Goal: Task Accomplishment & Management: Use online tool/utility

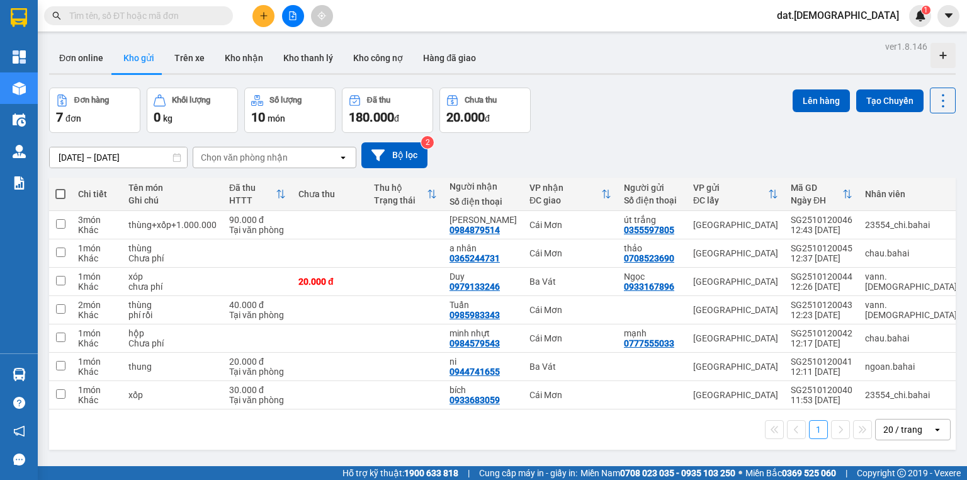
click at [63, 197] on span at bounding box center [60, 194] width 10 height 10
click at [60, 188] on input "checkbox" at bounding box center [60, 188] width 0 height 0
checkbox input "true"
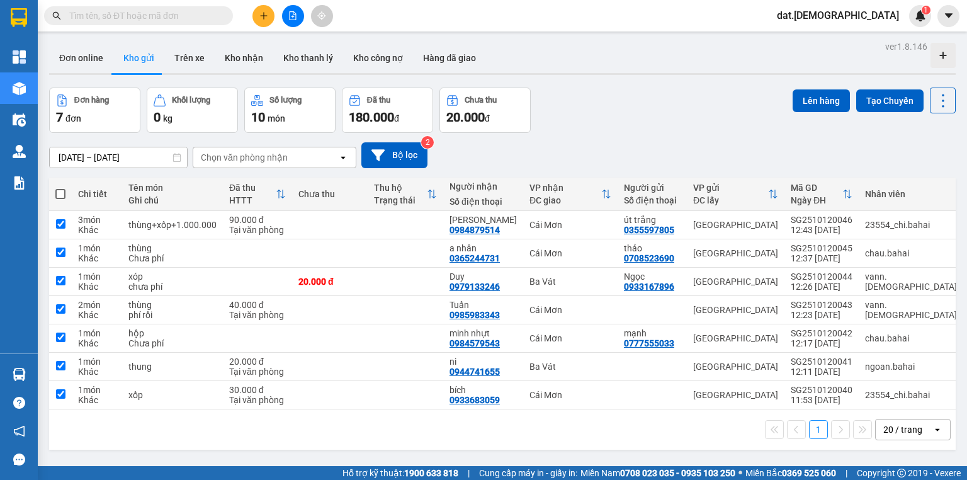
checkbox input "true"
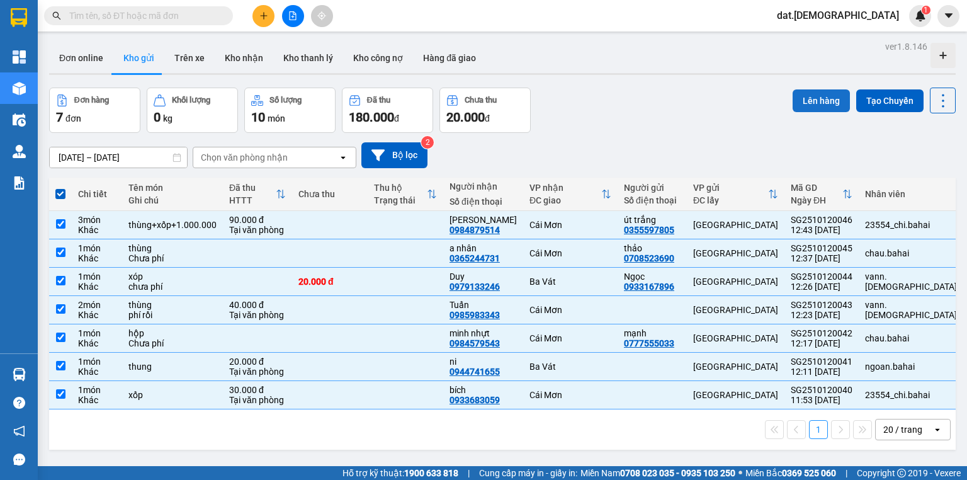
click at [809, 99] on button "Lên hàng" at bounding box center [821, 100] width 57 height 23
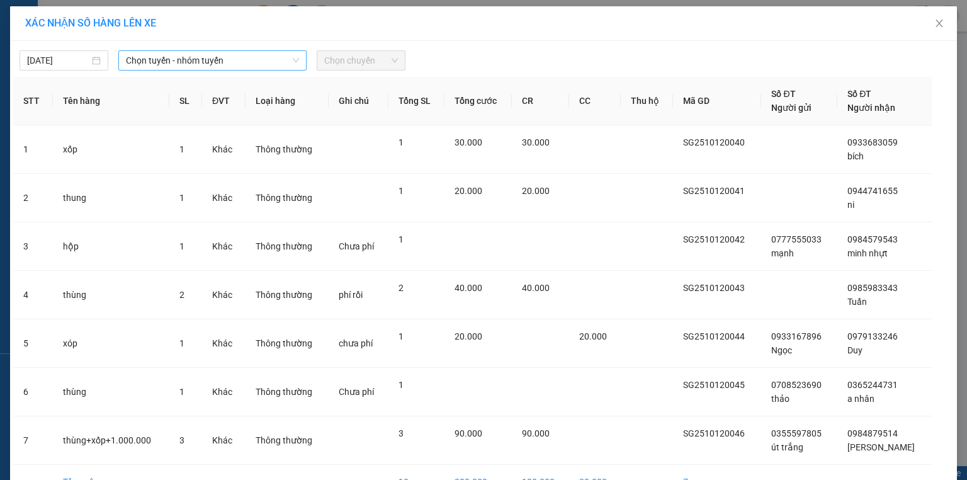
click at [244, 65] on span "Chọn tuyến - nhóm tuyến" at bounding box center [212, 60] width 173 height 19
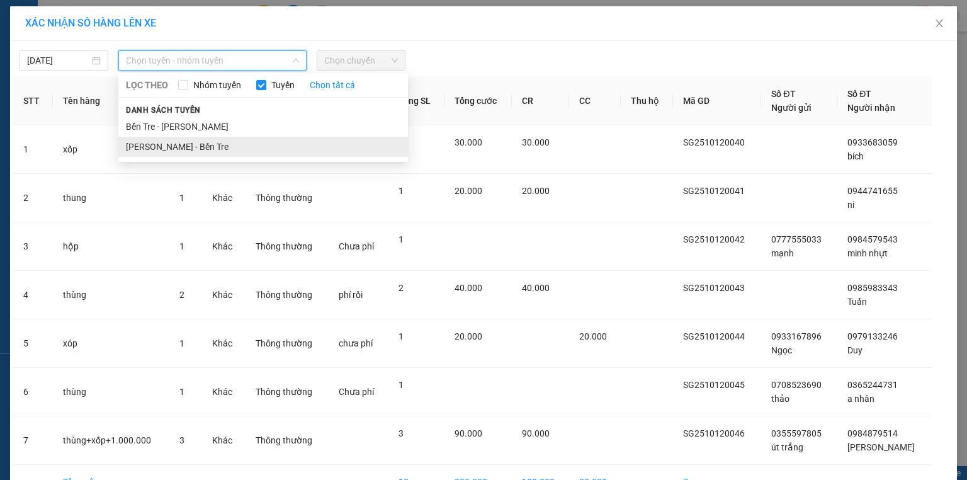
click at [220, 147] on li "Hồ Chí Minh - Bến Tre" at bounding box center [263, 147] width 290 height 20
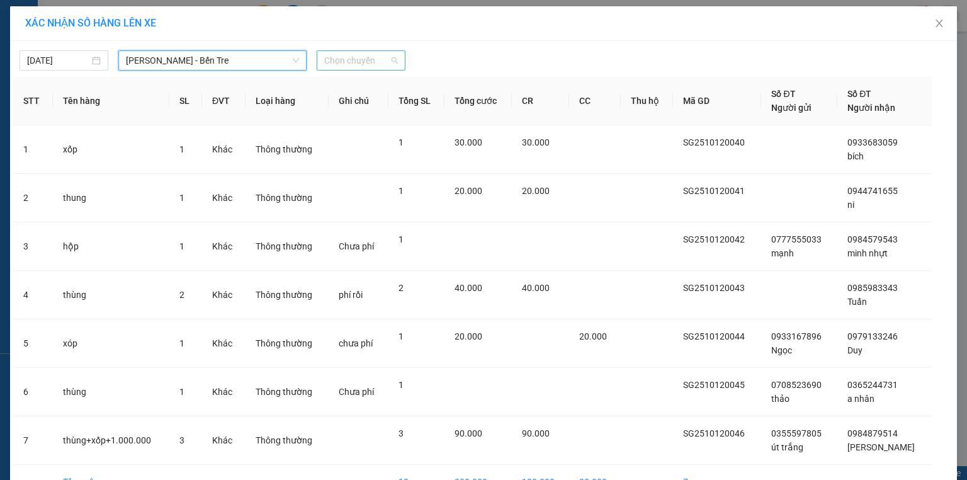
click at [365, 61] on span "Chọn chuyến" at bounding box center [361, 60] width 74 height 19
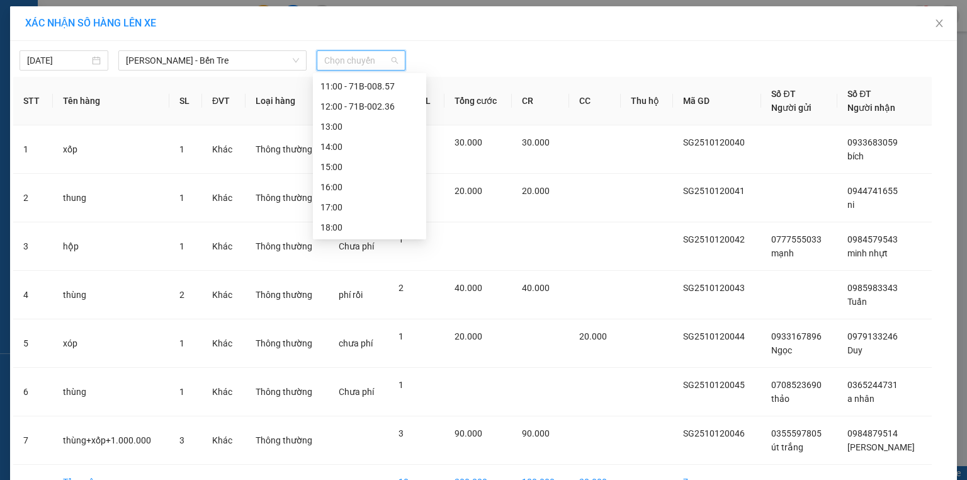
scroll to position [141, 0]
click at [352, 125] on div "13:00" at bounding box center [370, 126] width 98 height 14
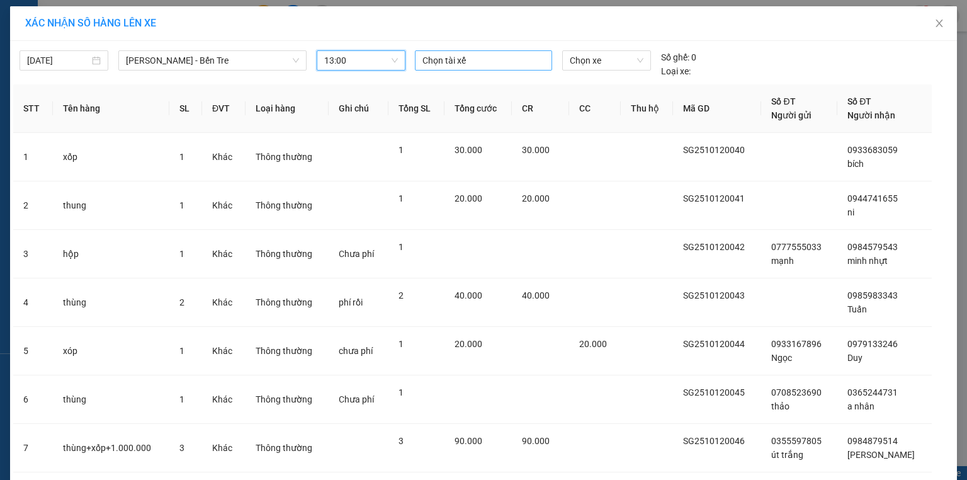
click at [485, 65] on div at bounding box center [483, 60] width 131 height 15
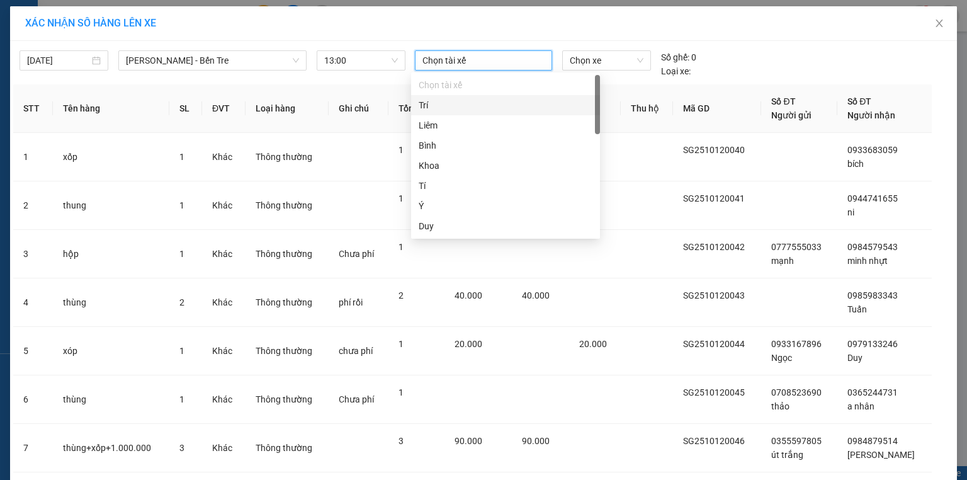
click at [453, 104] on div "Trí" at bounding box center [506, 105] width 174 height 14
click at [604, 62] on span "Chọn xe" at bounding box center [606, 60] width 73 height 19
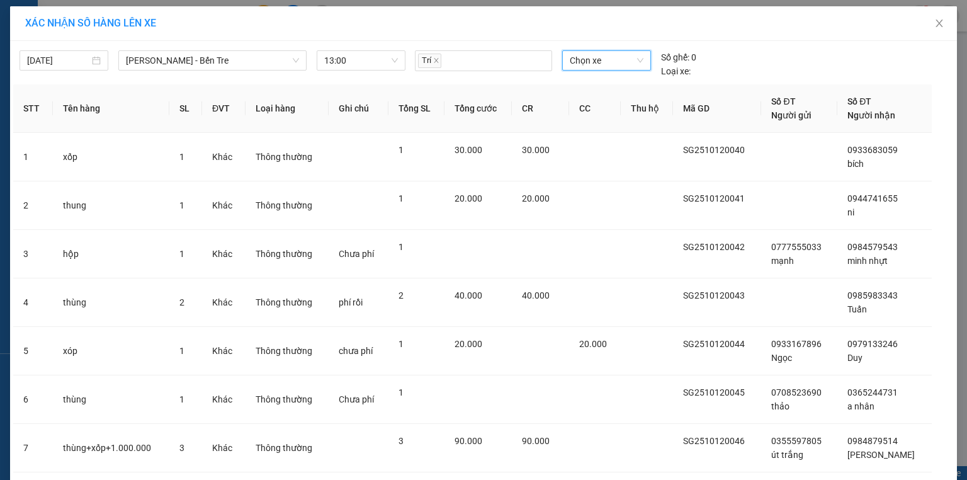
click at [613, 57] on span "Chọn xe" at bounding box center [606, 60] width 73 height 19
type input "113"
click at [596, 123] on div "71H-051.13" at bounding box center [602, 126] width 73 height 14
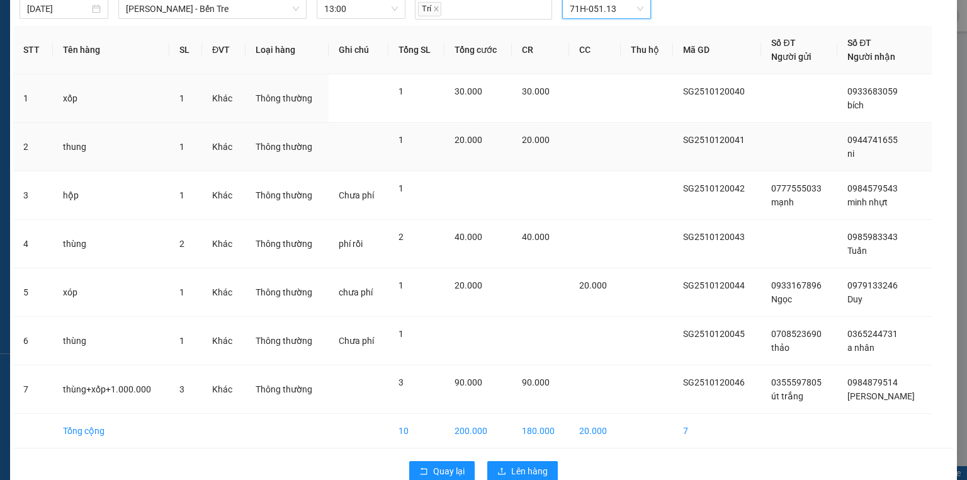
scroll to position [76, 0]
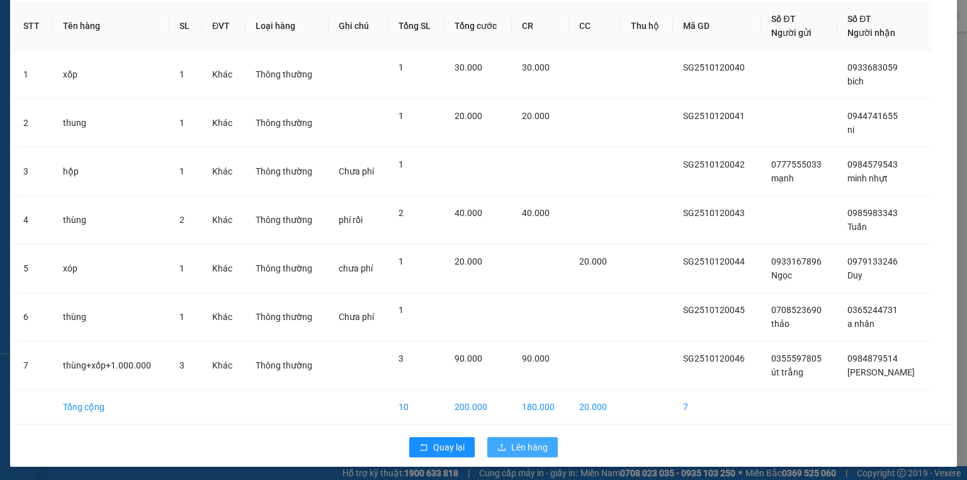
click at [525, 446] on span "Lên hàng" at bounding box center [529, 447] width 37 height 14
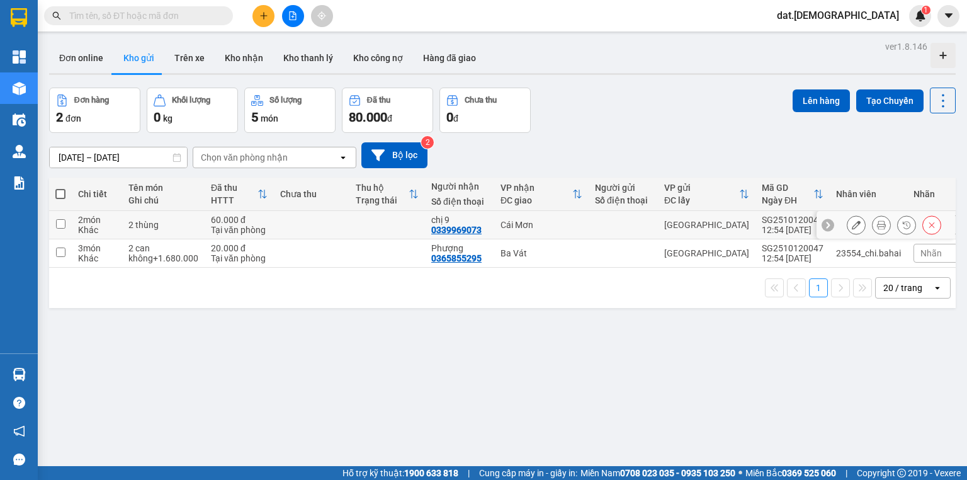
click at [903, 222] on icon at bounding box center [907, 224] width 9 height 9
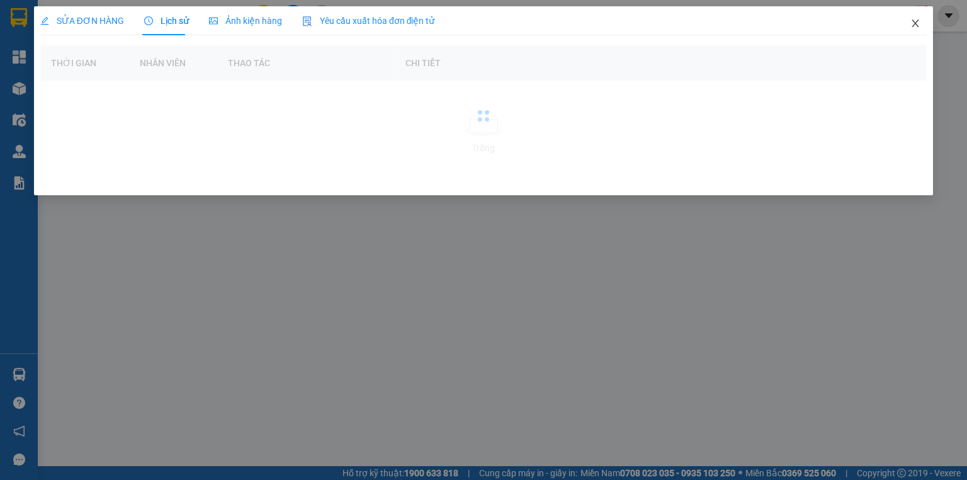
click at [915, 21] on icon "close" at bounding box center [916, 23] width 10 height 10
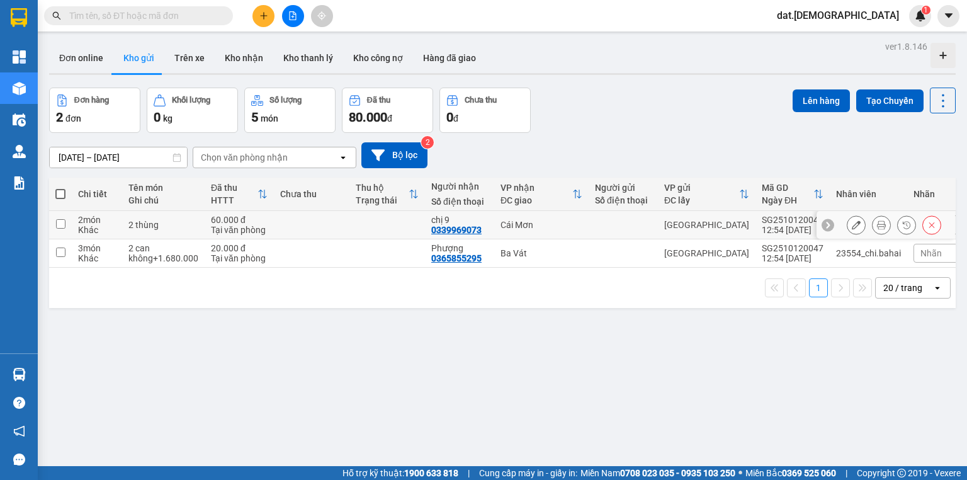
click at [877, 223] on icon at bounding box center [881, 224] width 9 height 9
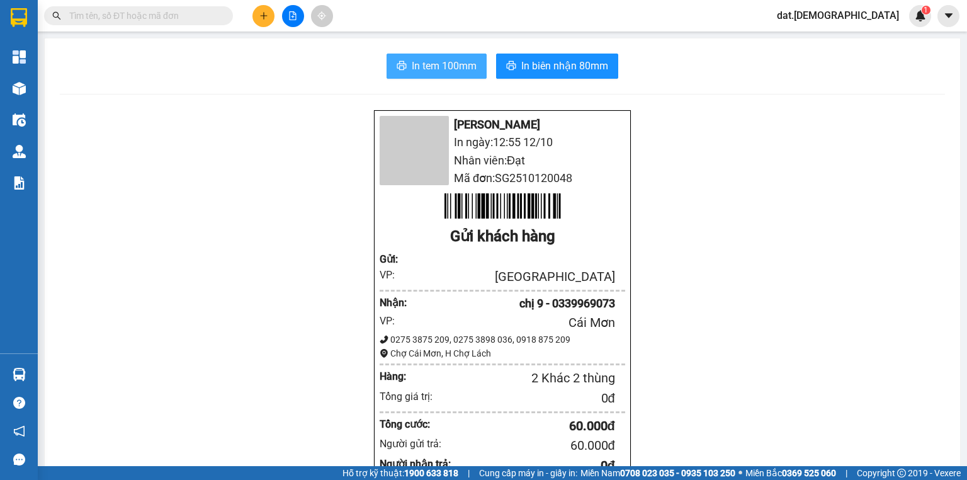
click at [462, 73] on span "In tem 100mm" at bounding box center [444, 66] width 65 height 16
click at [453, 66] on span "In tem 100mm" at bounding box center [444, 66] width 65 height 16
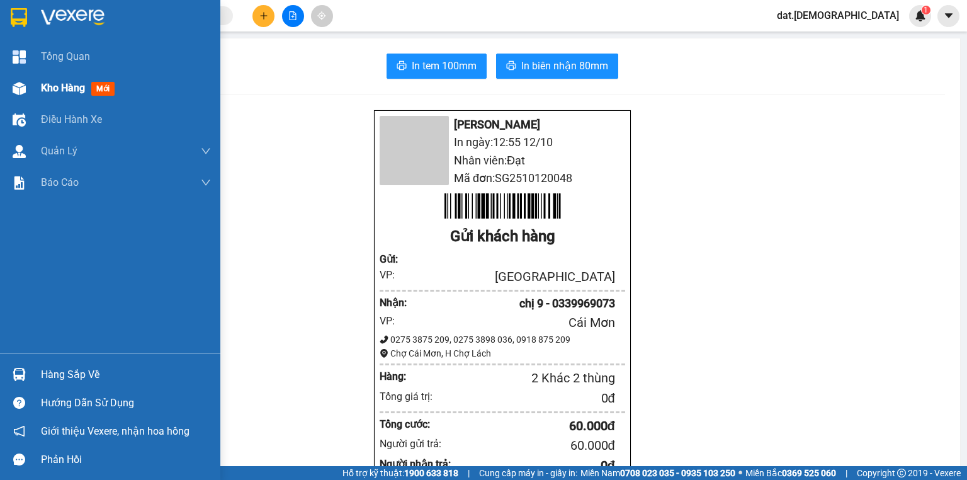
click at [155, 88] on div "Kho hàng mới" at bounding box center [126, 87] width 170 height 31
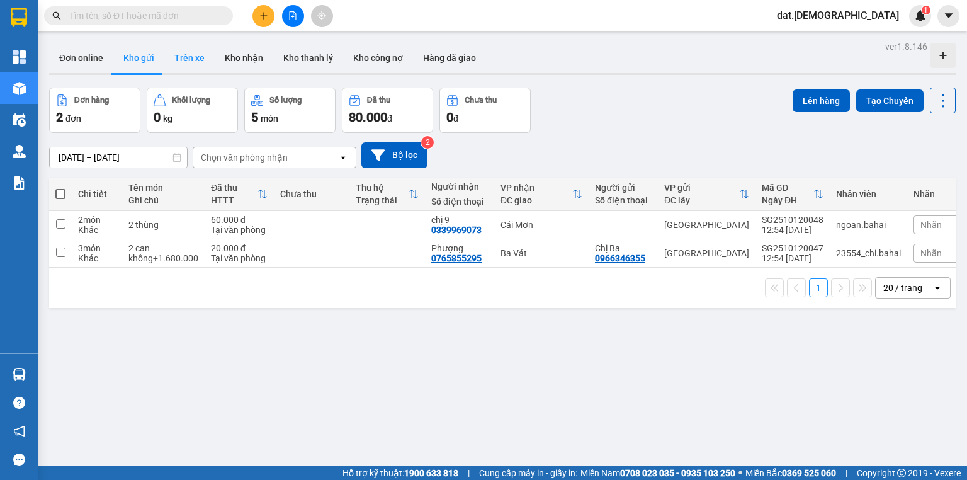
drag, startPoint x: 174, startPoint y: 58, endPoint x: 186, endPoint y: 54, distance: 13.2
click at [176, 57] on button "Trên xe" at bounding box center [189, 58] width 50 height 30
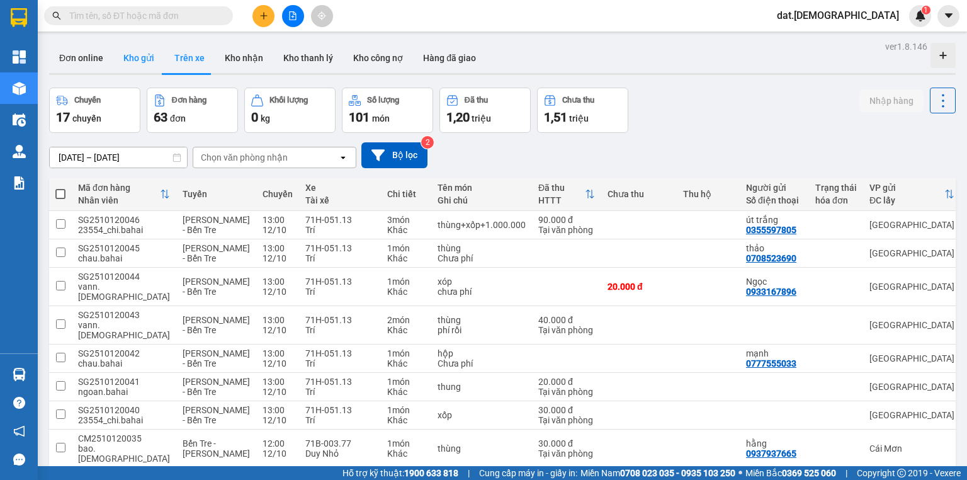
click at [140, 53] on button "Kho gửi" at bounding box center [138, 58] width 51 height 30
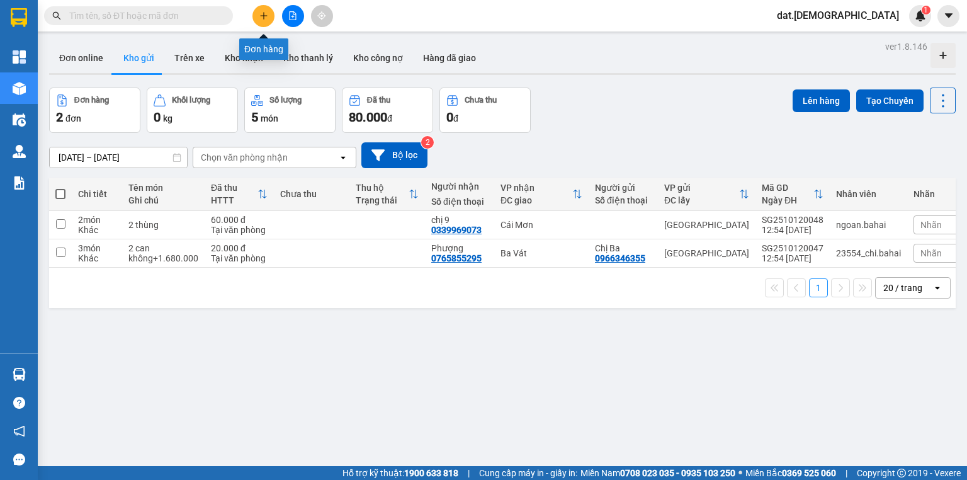
click at [263, 12] on icon "plus" at bounding box center [263, 15] width 9 height 9
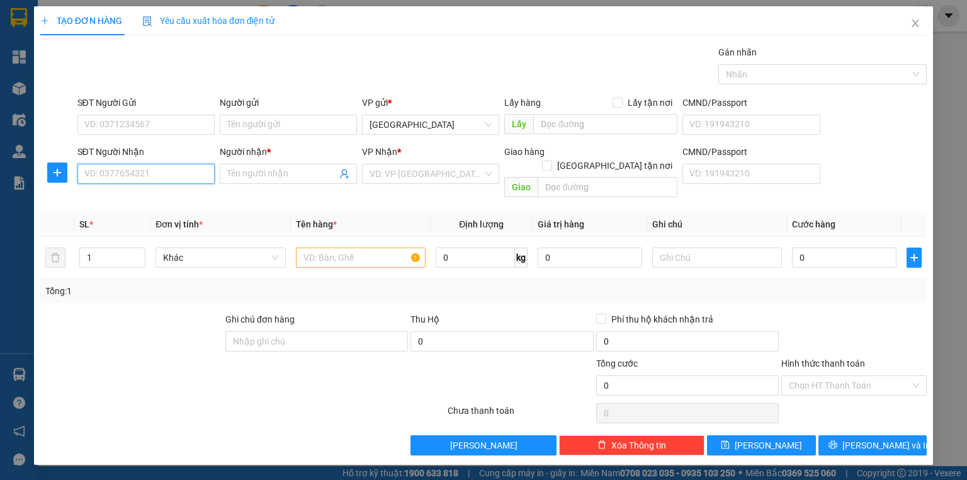
click at [169, 177] on input "SĐT Người Nhận" at bounding box center [145, 174] width 137 height 20
click at [169, 176] on input "SĐT Người Nhận" at bounding box center [145, 174] width 137 height 20
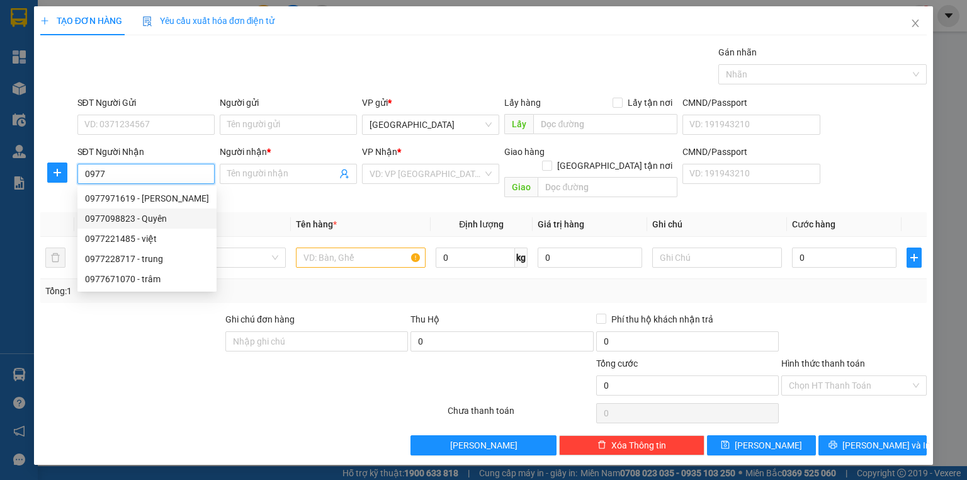
click at [183, 218] on div "0977098823 - Quyên" at bounding box center [147, 219] width 124 height 14
type input "0977098823"
type input "Quyên"
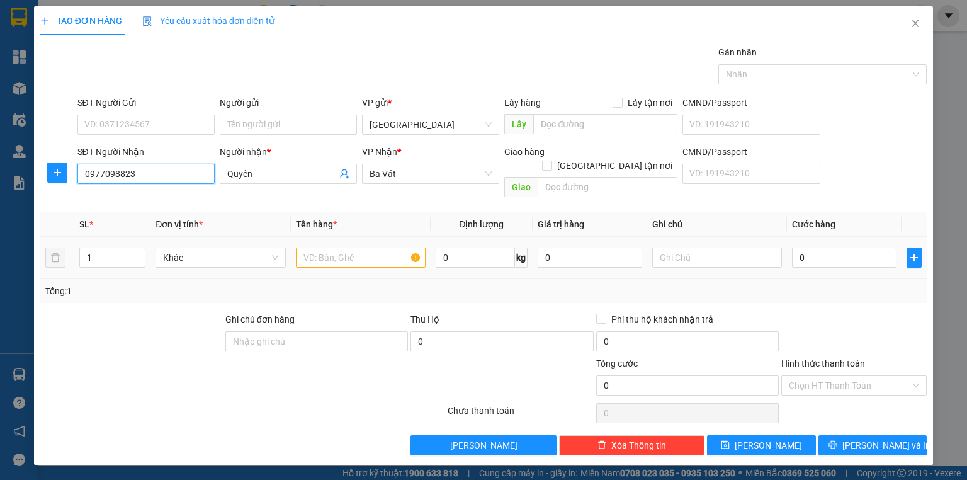
type input "0977098823"
click at [344, 248] on input "text" at bounding box center [361, 258] width 130 height 20
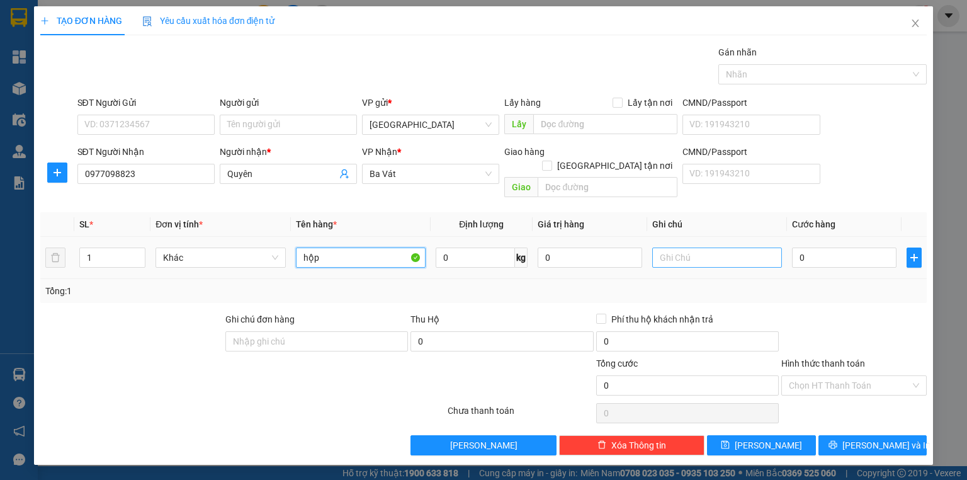
type input "hộp"
click at [705, 248] on input "text" at bounding box center [717, 258] width 130 height 20
type input "chua phí"
click at [824, 248] on input "0" at bounding box center [844, 258] width 105 height 20
type input "2"
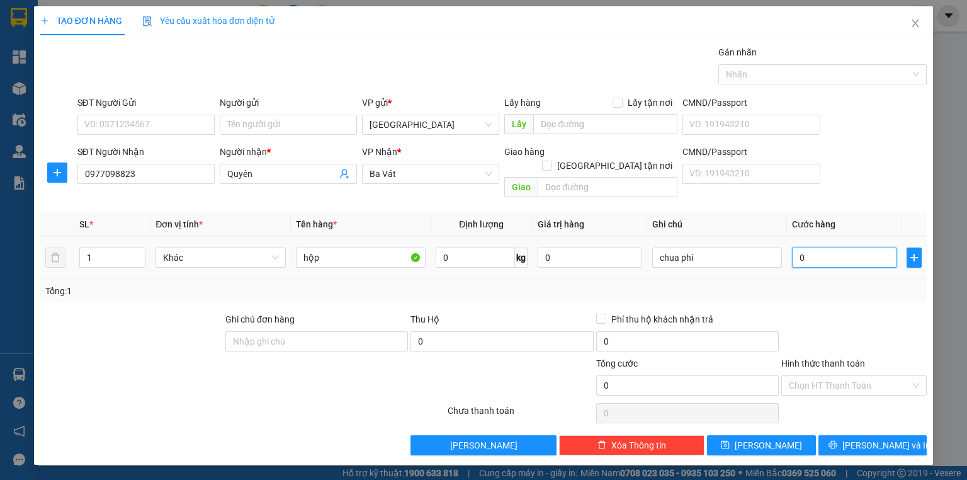
type input "2"
type input "20"
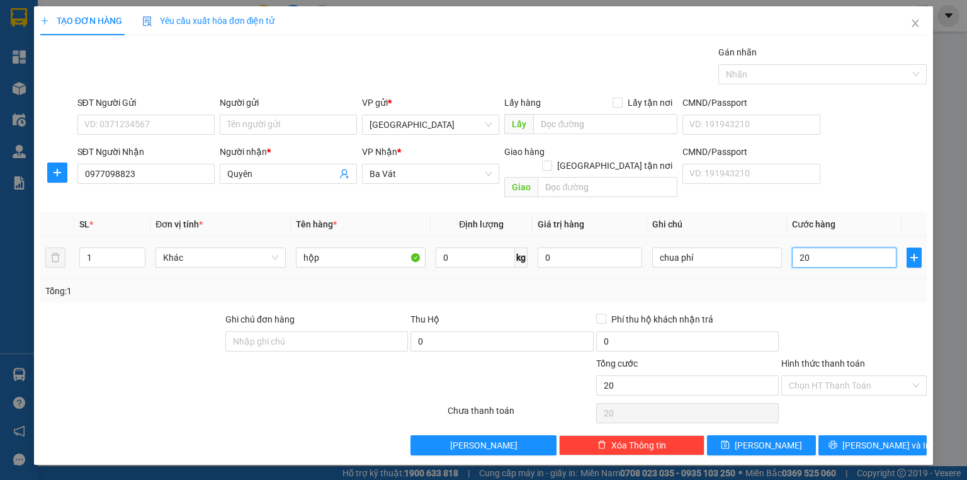
type input "200"
type input "2.000"
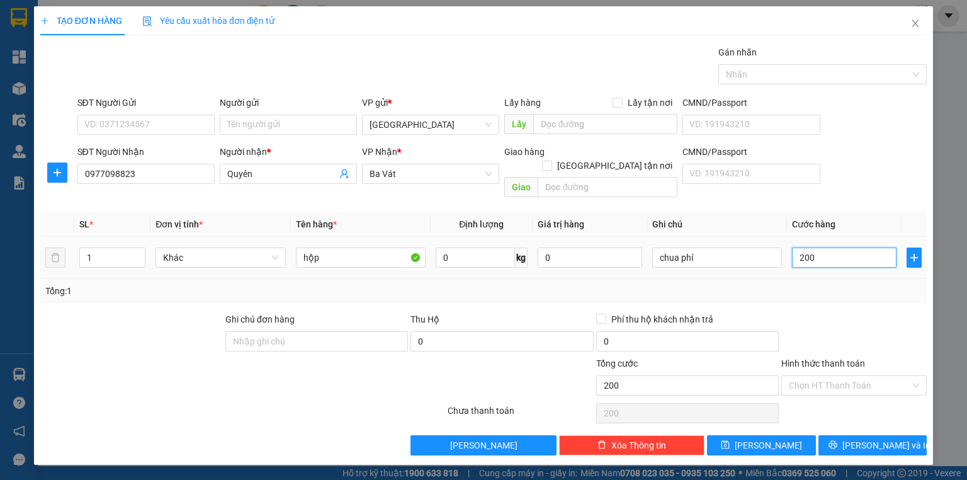
type input "2.000"
type input "20.000"
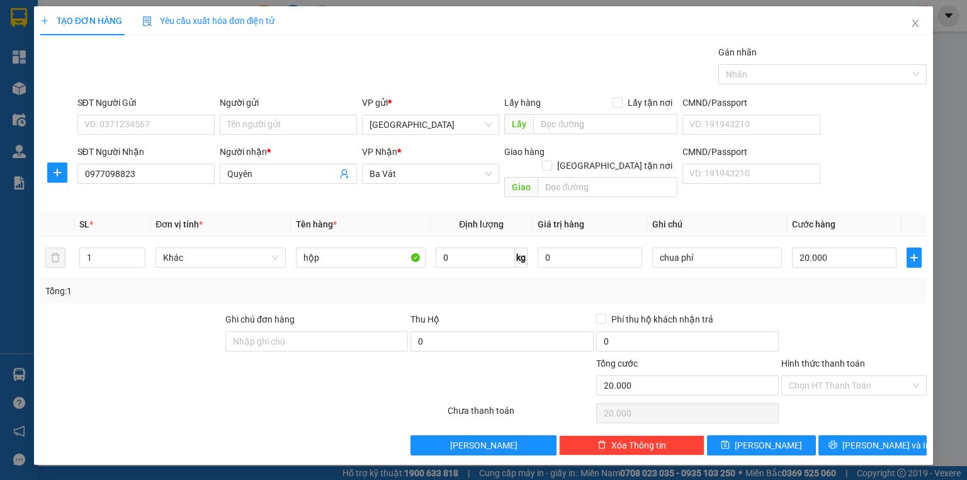
click at [831, 358] on label "Hình thức thanh toán" at bounding box center [824, 363] width 84 height 10
click at [831, 376] on input "Hình thức thanh toán" at bounding box center [850, 385] width 122 height 19
click at [836, 376] on input "Hình thức thanh toán" at bounding box center [850, 385] width 122 height 19
click at [845, 356] on div "Hình thức thanh toán" at bounding box center [854, 365] width 145 height 19
click at [884, 438] on span "[PERSON_NAME] và In" at bounding box center [887, 445] width 88 height 14
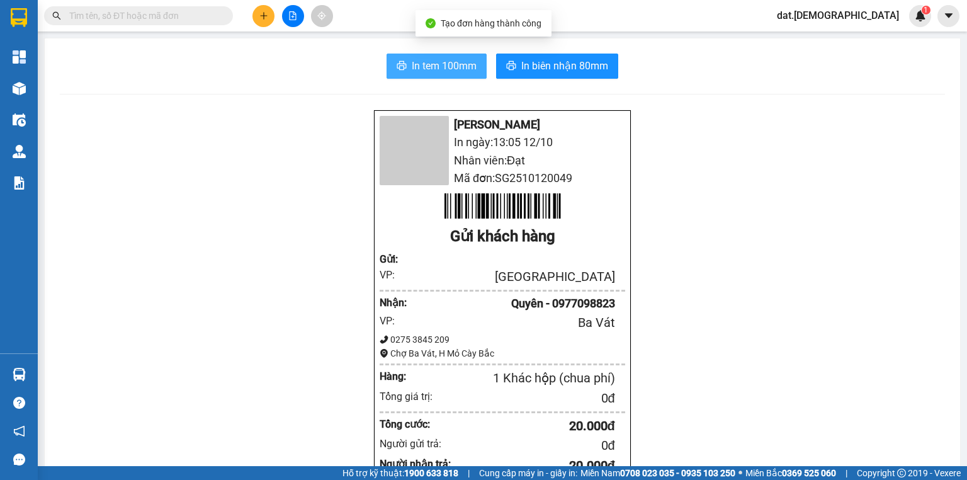
click at [434, 62] on span "In tem 100mm" at bounding box center [444, 66] width 65 height 16
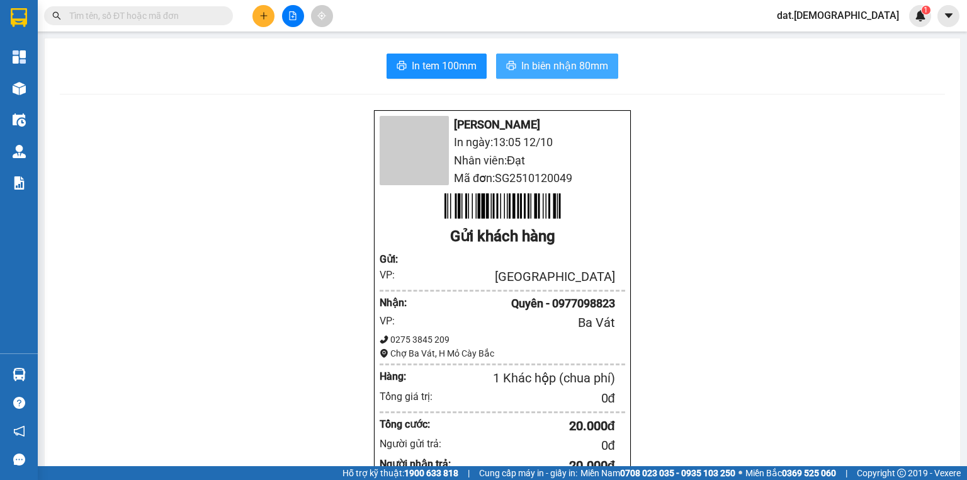
click at [576, 65] on span "In biên nhận 80mm" at bounding box center [564, 66] width 87 height 16
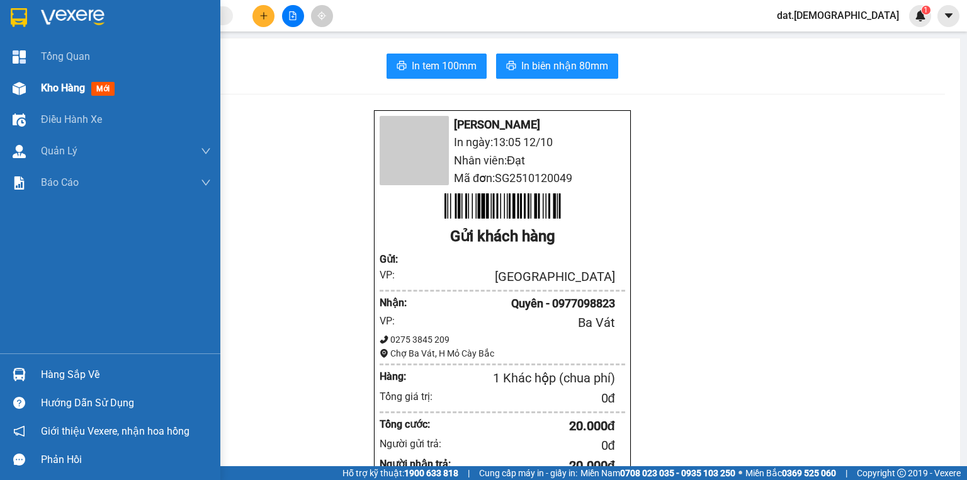
click at [159, 92] on div "Kho hàng mới" at bounding box center [126, 87] width 170 height 31
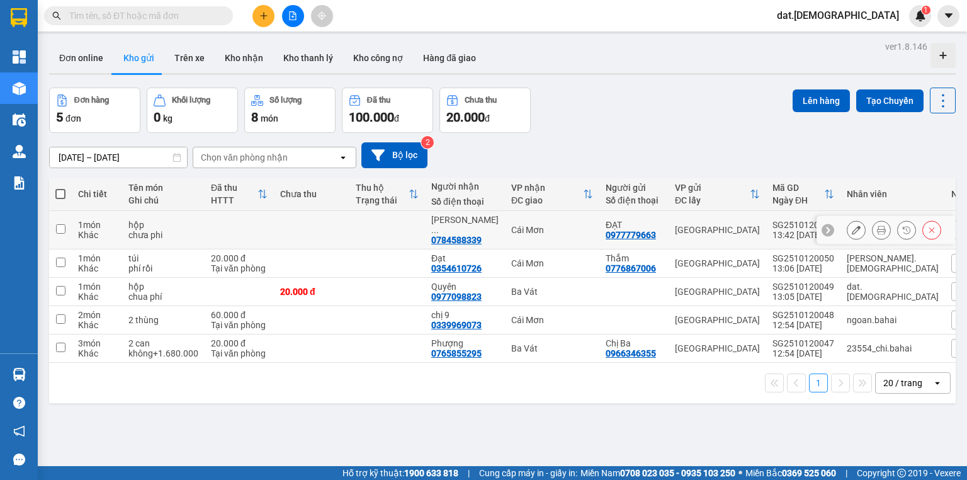
click at [439, 225] on span "..." at bounding box center [435, 230] width 8 height 10
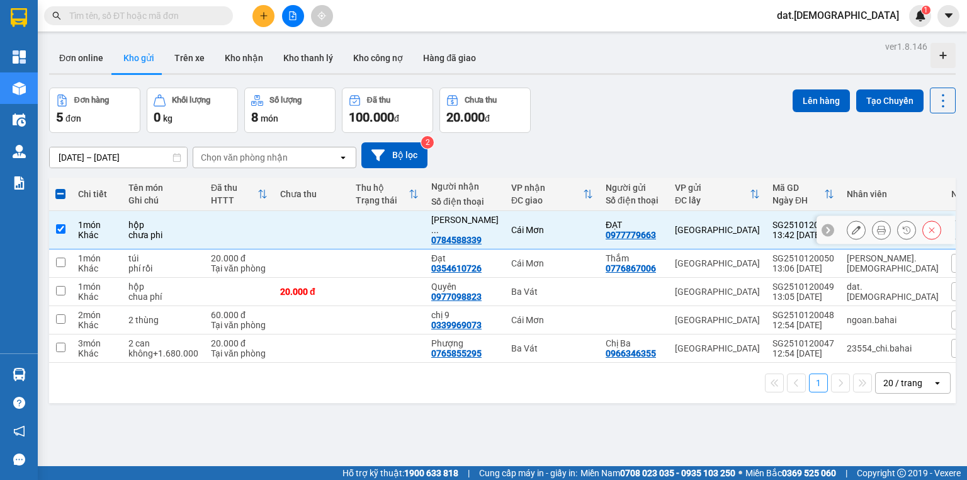
click at [439, 225] on span "..." at bounding box center [435, 230] width 8 height 10
checkbox input "false"
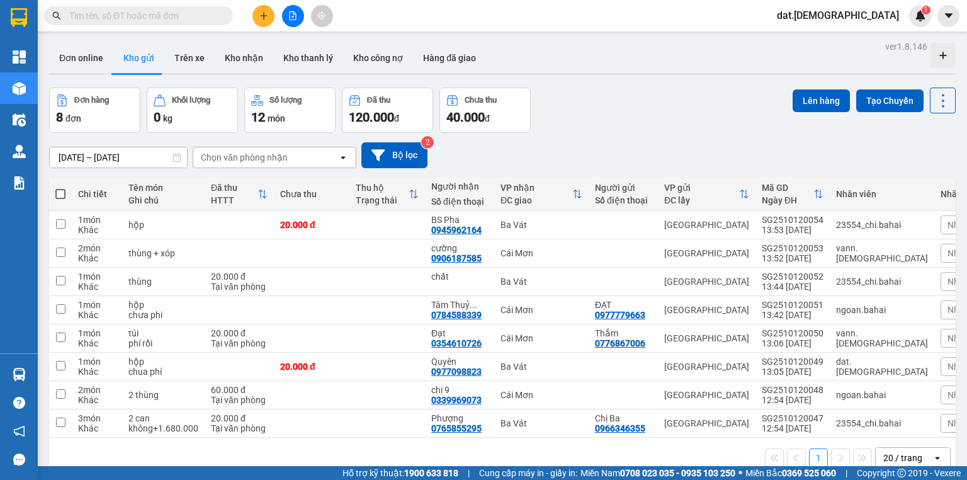
click at [60, 191] on span at bounding box center [60, 194] width 10 height 10
click at [60, 188] on input "checkbox" at bounding box center [60, 188] width 0 height 0
checkbox input "true"
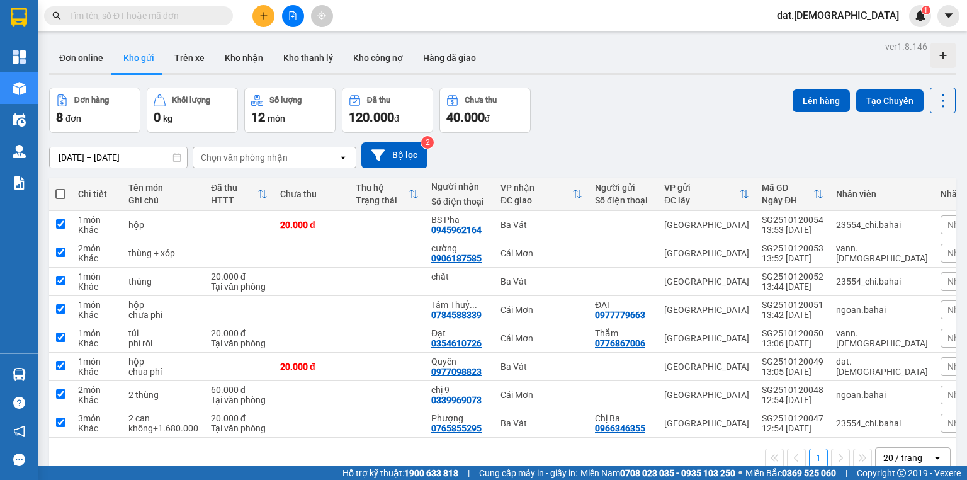
checkbox input "true"
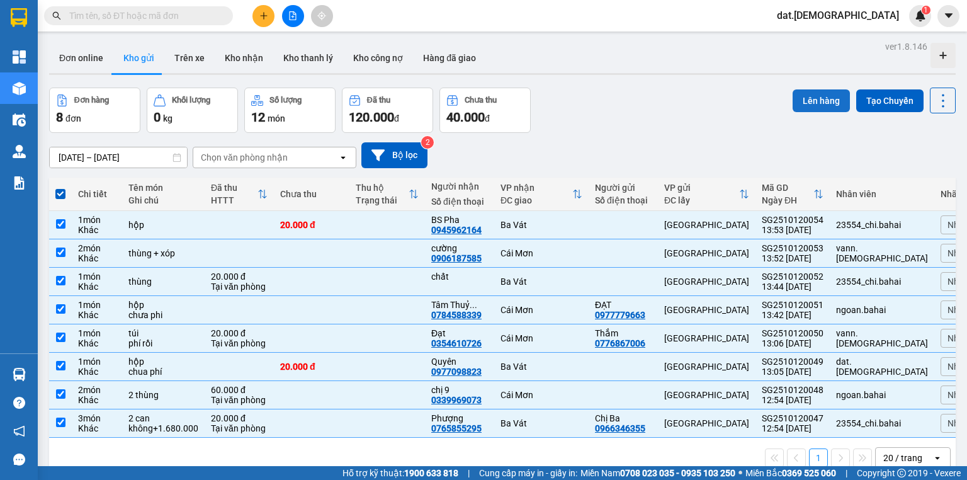
click at [822, 101] on button "Lên hàng" at bounding box center [821, 100] width 57 height 23
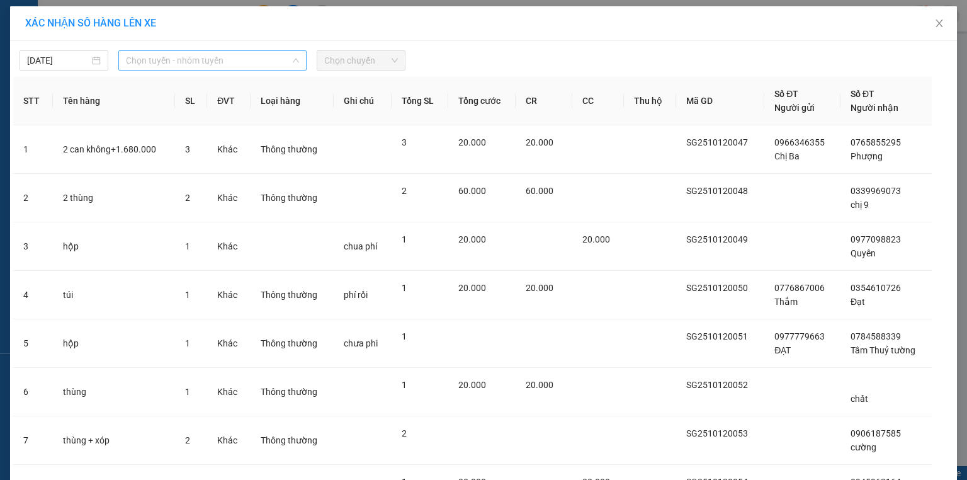
click at [258, 59] on span "Chọn tuyến - nhóm tuyến" at bounding box center [212, 60] width 173 height 19
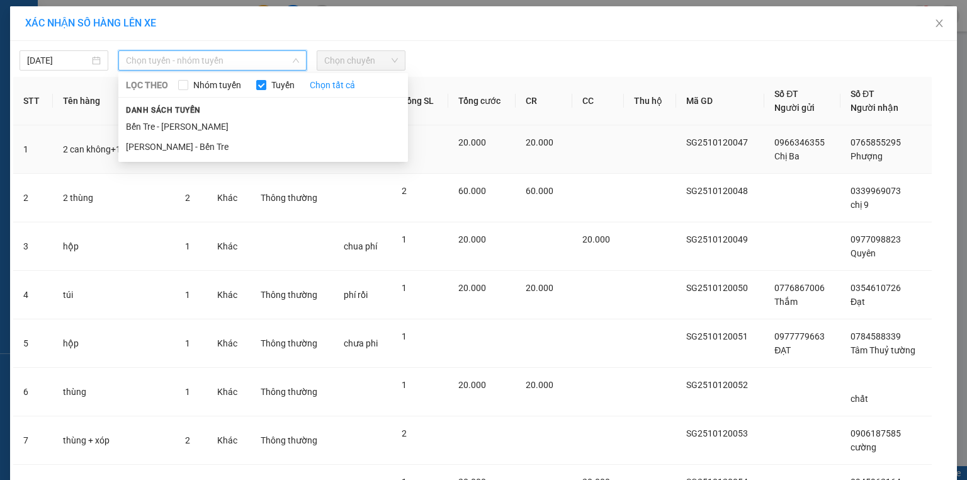
click at [175, 149] on li "Hồ Chí Minh - Bến Tre" at bounding box center [263, 147] width 290 height 20
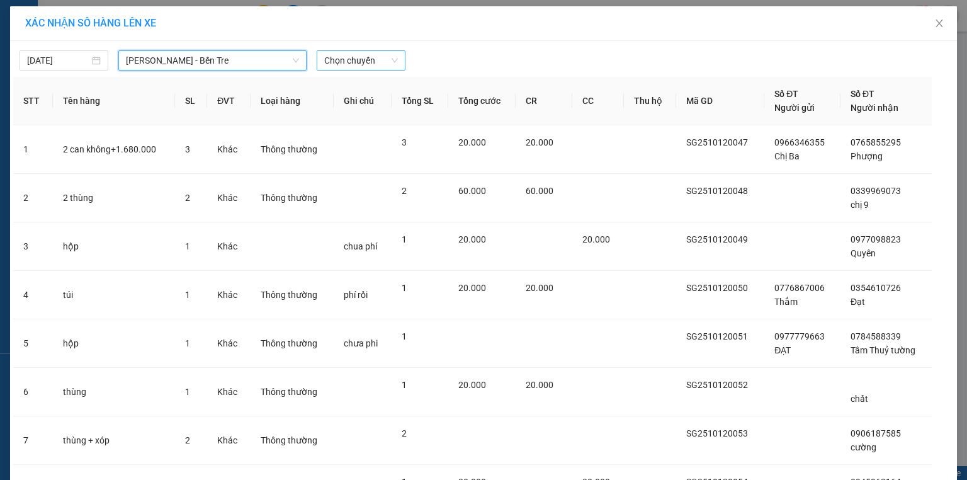
click at [370, 56] on span "Chọn chuyến" at bounding box center [361, 60] width 74 height 19
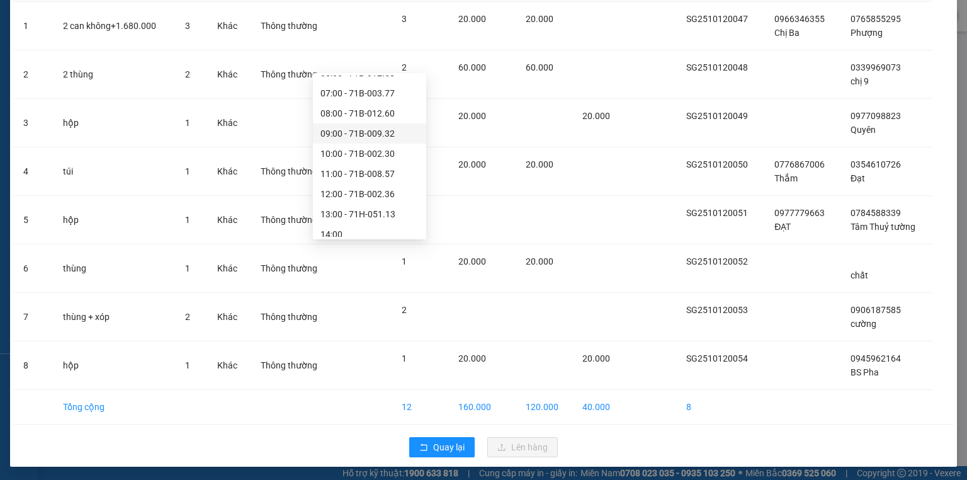
scroll to position [141, 0]
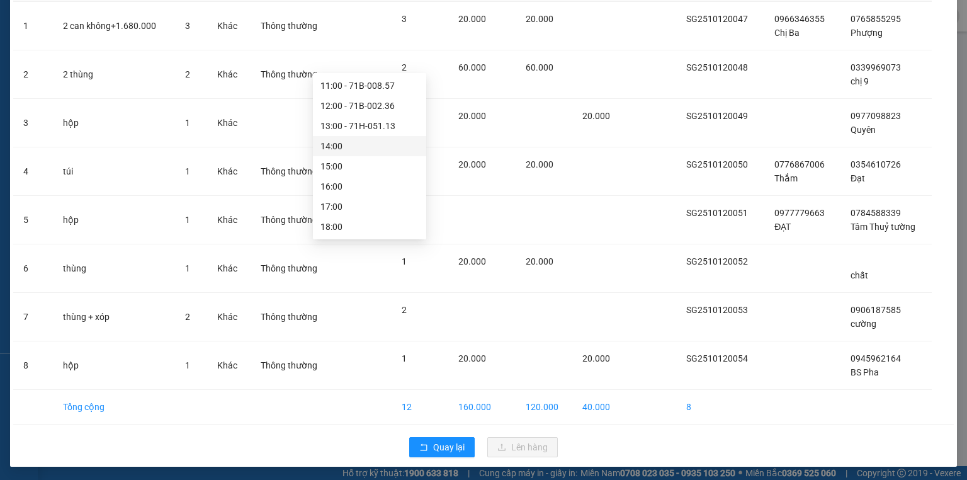
click at [354, 147] on div "14:00" at bounding box center [370, 146] width 98 height 14
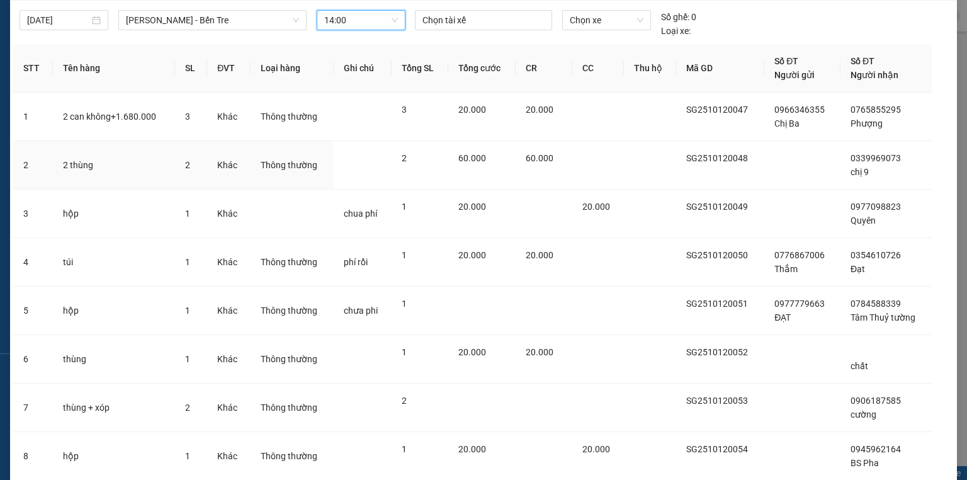
scroll to position [0, 0]
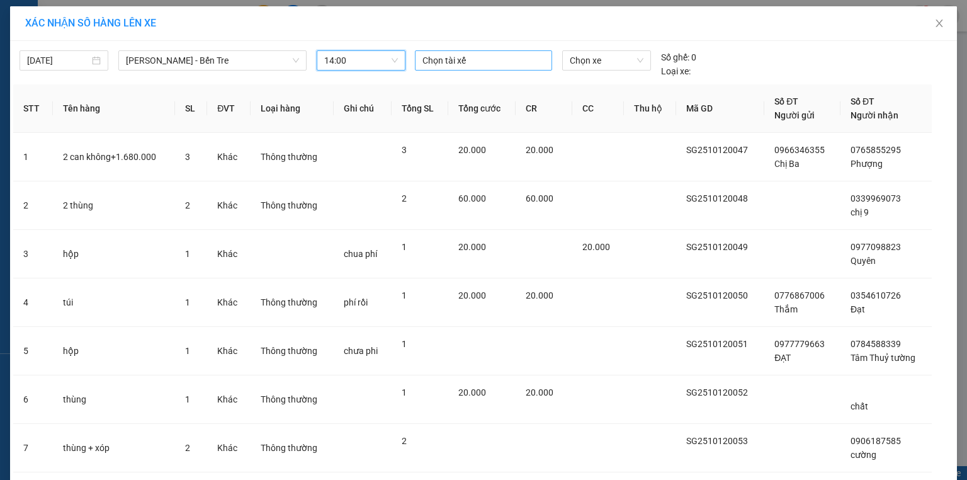
click at [453, 58] on div at bounding box center [483, 60] width 131 height 15
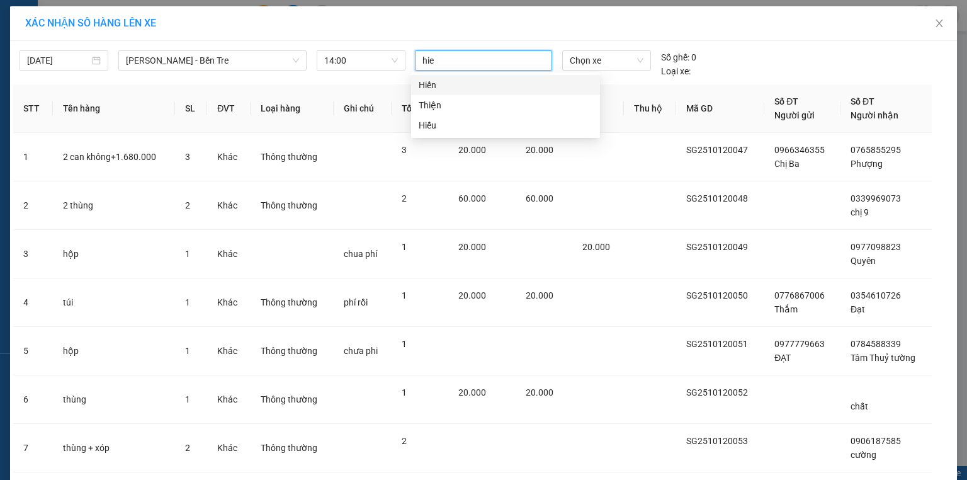
type input "hieu"
click at [436, 91] on div "Hiếu" at bounding box center [506, 85] width 174 height 14
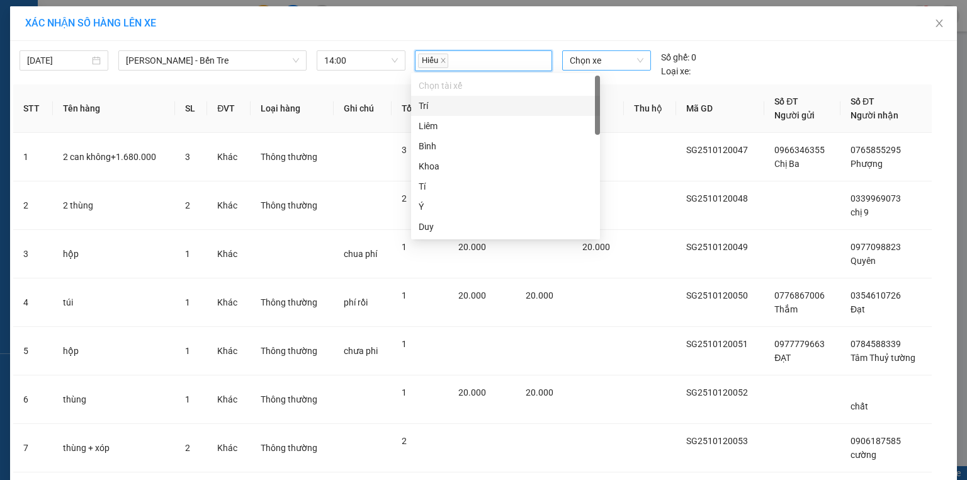
click at [600, 55] on span "Chọn xe" at bounding box center [606, 60] width 73 height 19
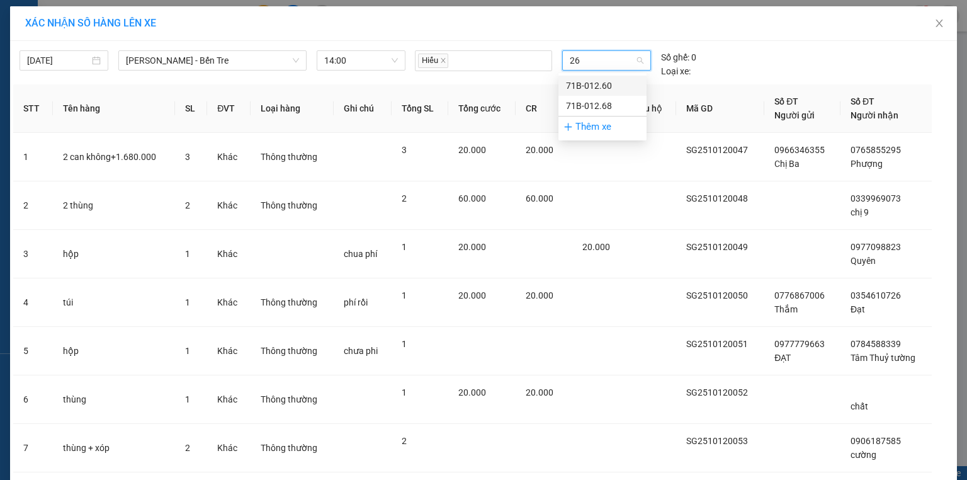
type input "268"
click at [591, 84] on div "71B-012.68" at bounding box center [602, 86] width 73 height 14
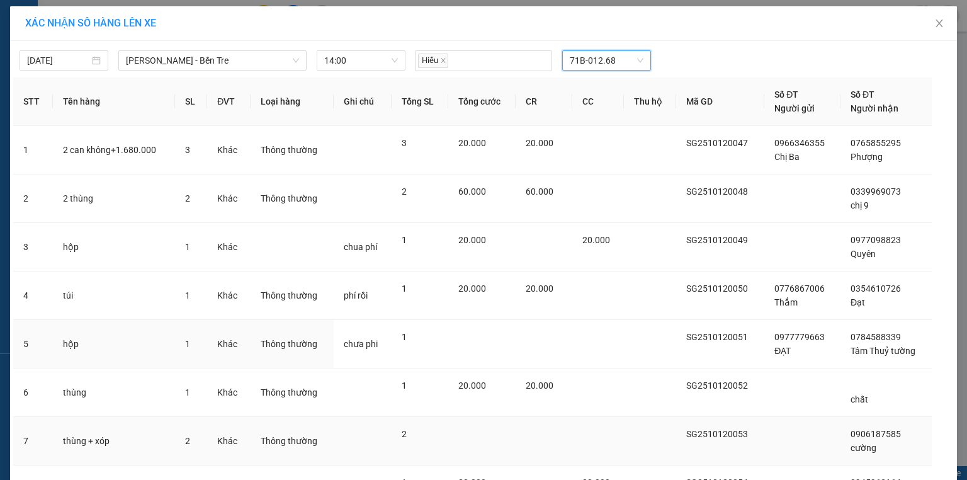
scroll to position [123, 0]
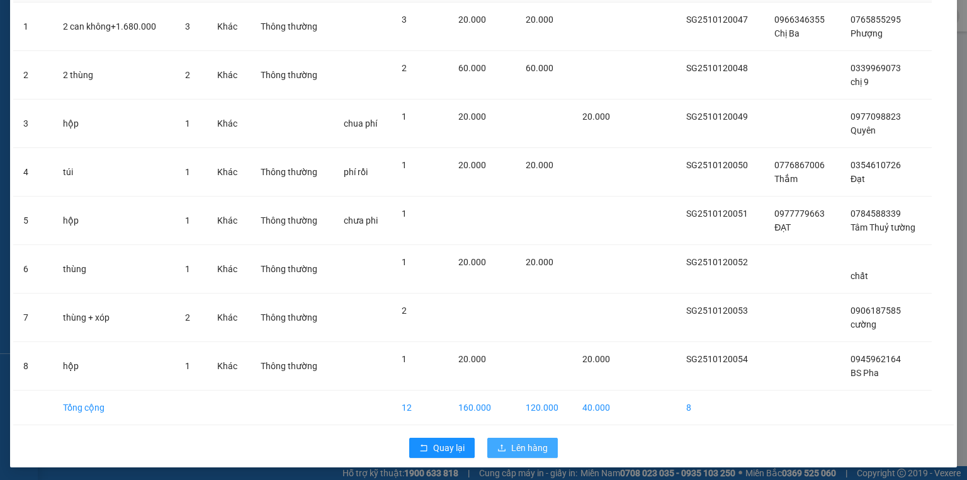
click at [523, 441] on span "Lên hàng" at bounding box center [529, 448] width 37 height 14
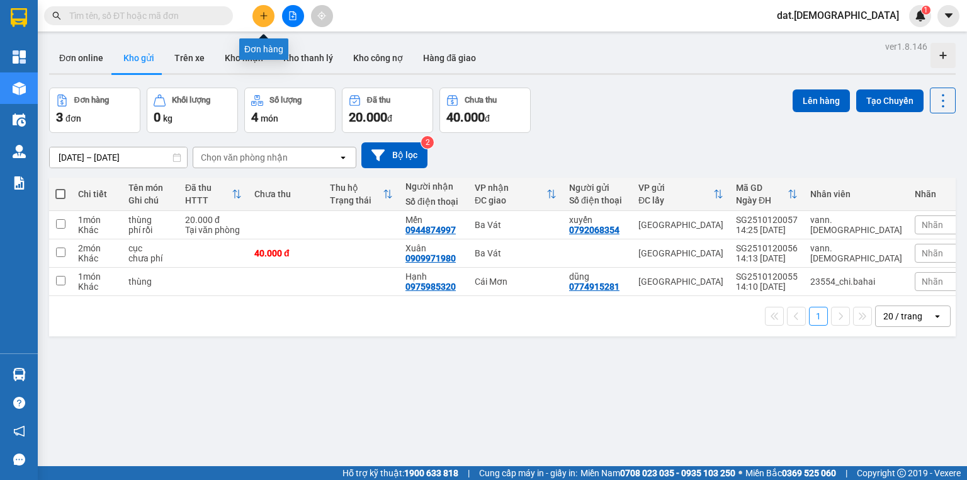
click at [270, 16] on button at bounding box center [264, 16] width 22 height 22
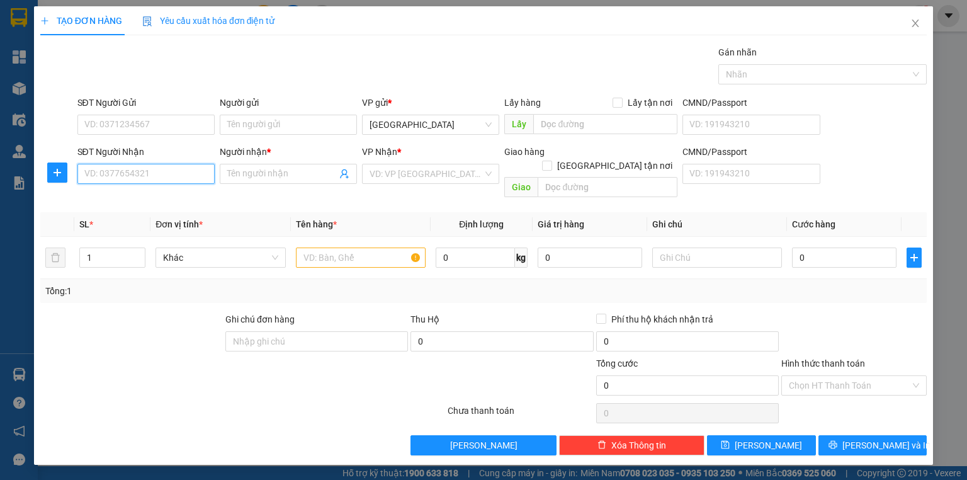
click at [98, 169] on input "SĐT Người Nhận" at bounding box center [145, 174] width 137 height 20
click at [142, 199] on div "0939858342 - Chí" at bounding box center [146, 198] width 122 height 14
type input "0939858342"
type input "Chí"
type input "0939858342"
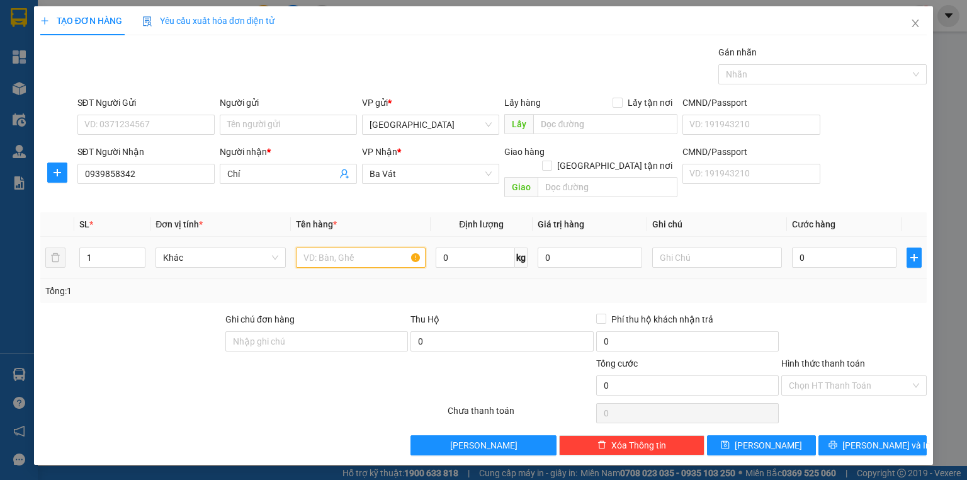
click at [309, 248] on input "text" at bounding box center [361, 258] width 130 height 20
type input "tiền (1.400.000)"
click at [819, 248] on input "0" at bounding box center [844, 258] width 105 height 20
type input "2"
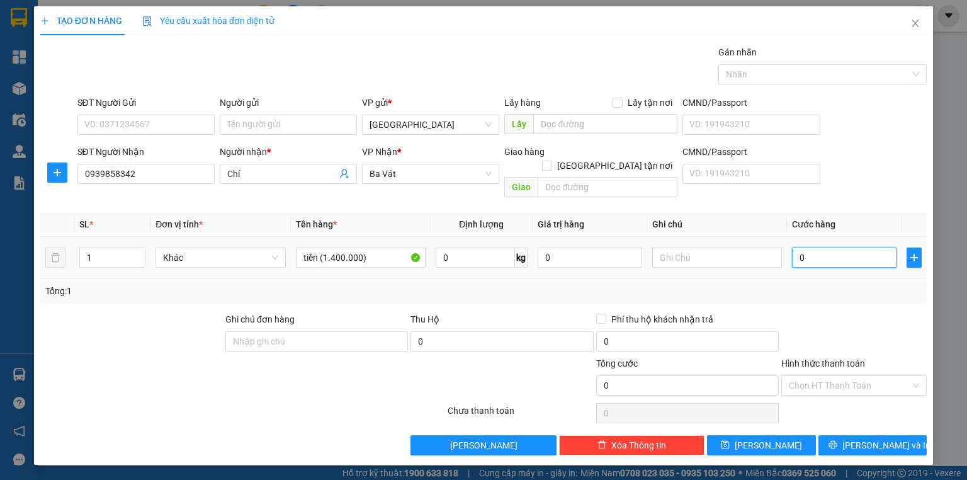
type input "2"
type input "20"
type input "200"
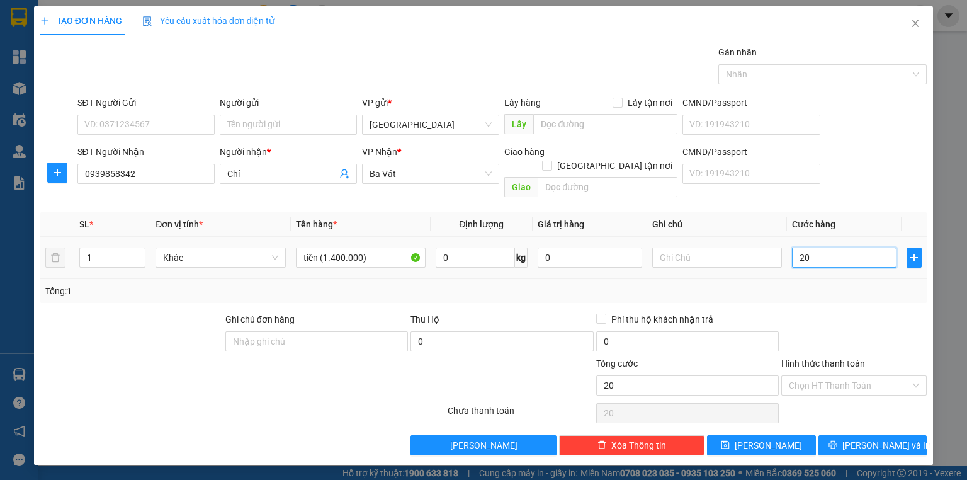
type input "200"
type input "2.000"
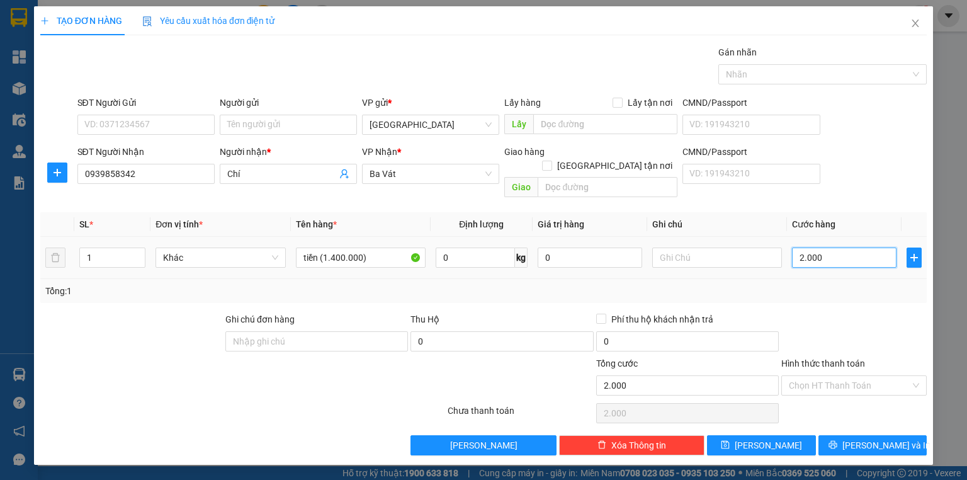
type input "20.000"
click at [867, 438] on span "[PERSON_NAME] và In" at bounding box center [887, 445] width 88 height 14
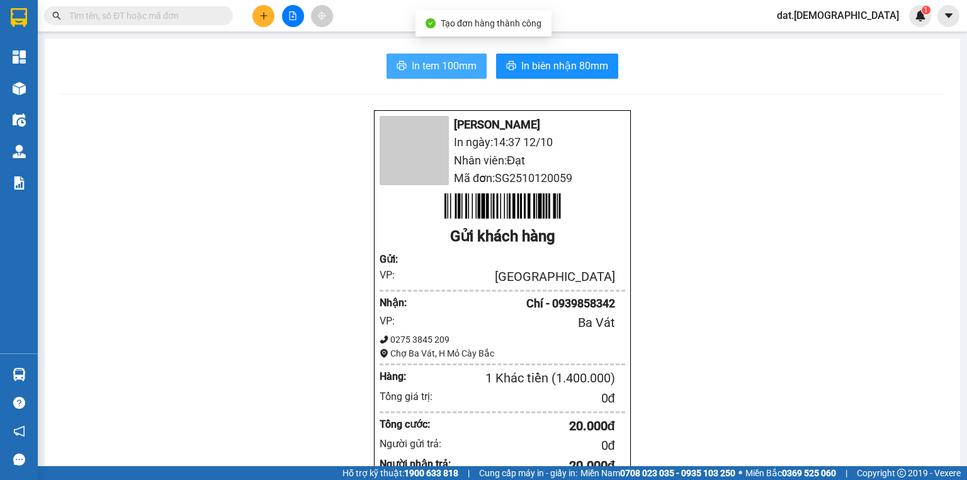
click at [430, 62] on span "In tem 100mm" at bounding box center [444, 66] width 65 height 16
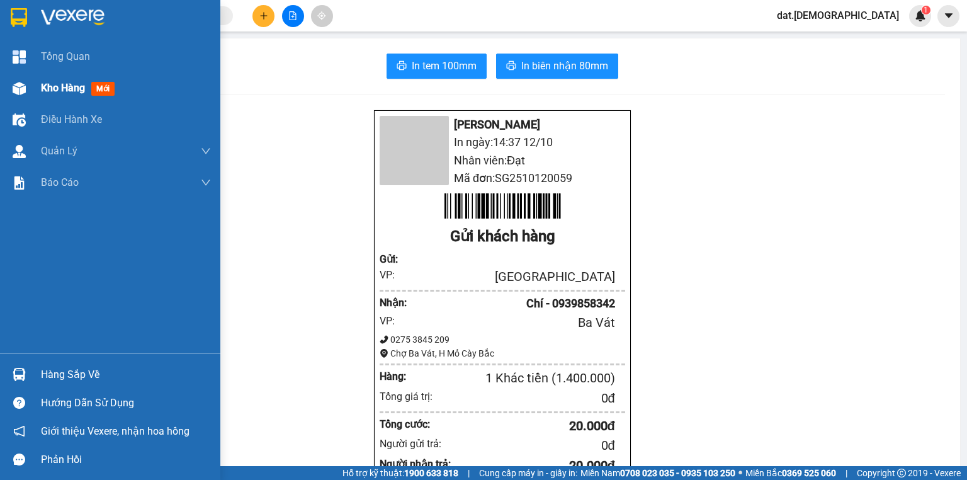
click at [108, 89] on span "mới" at bounding box center [102, 89] width 23 height 14
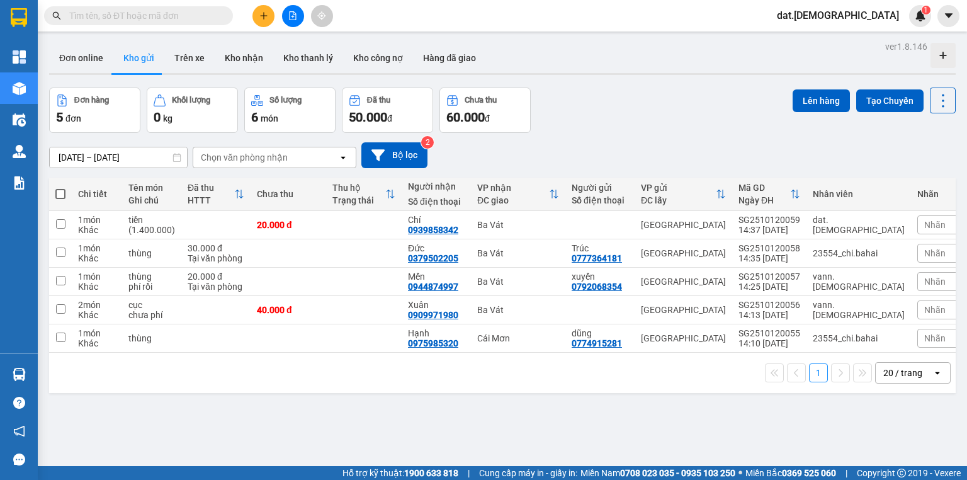
click at [59, 191] on span at bounding box center [60, 194] width 10 height 10
click at [60, 188] on input "checkbox" at bounding box center [60, 188] width 0 height 0
checkbox input "true"
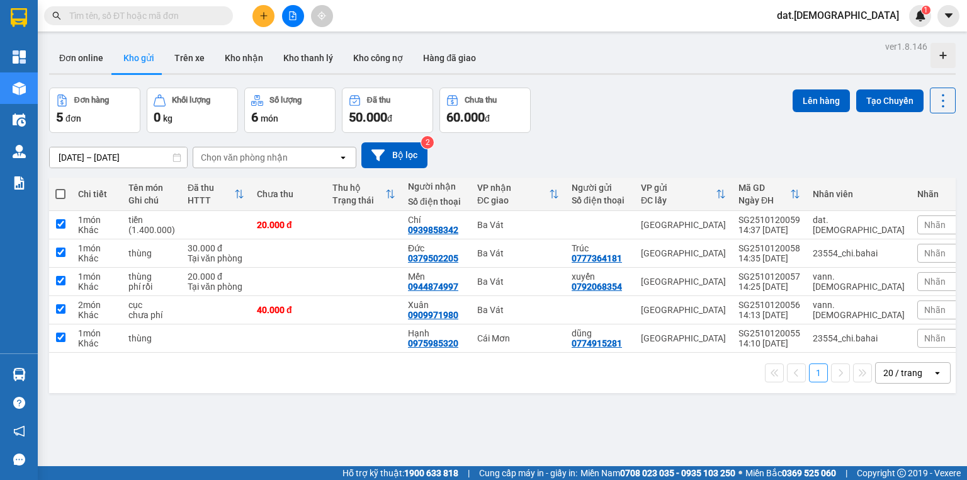
checkbox input "true"
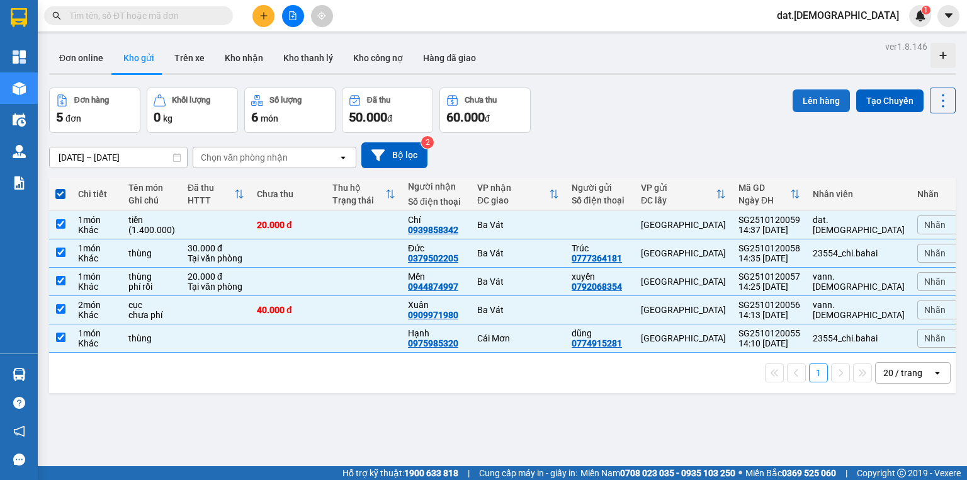
click at [814, 96] on button "Lên hàng" at bounding box center [821, 100] width 57 height 23
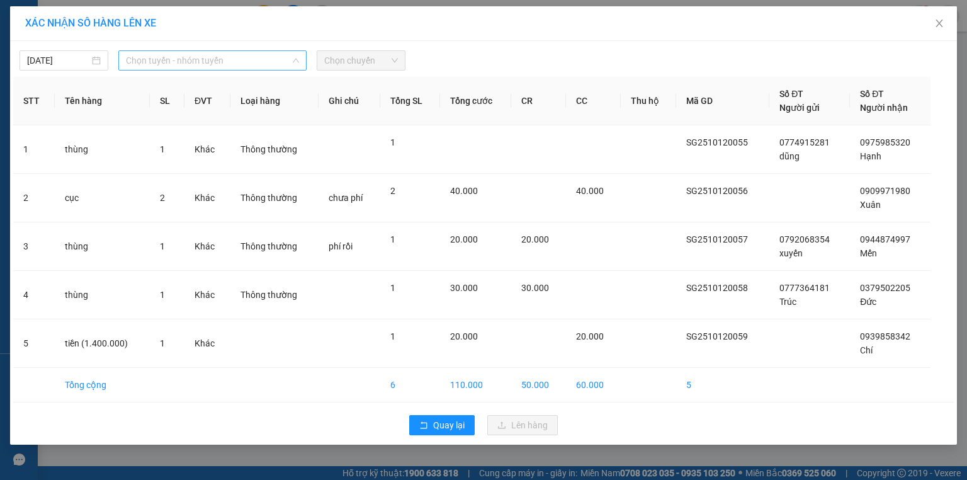
click at [269, 57] on span "Chọn tuyến - nhóm tuyến" at bounding box center [212, 60] width 173 height 19
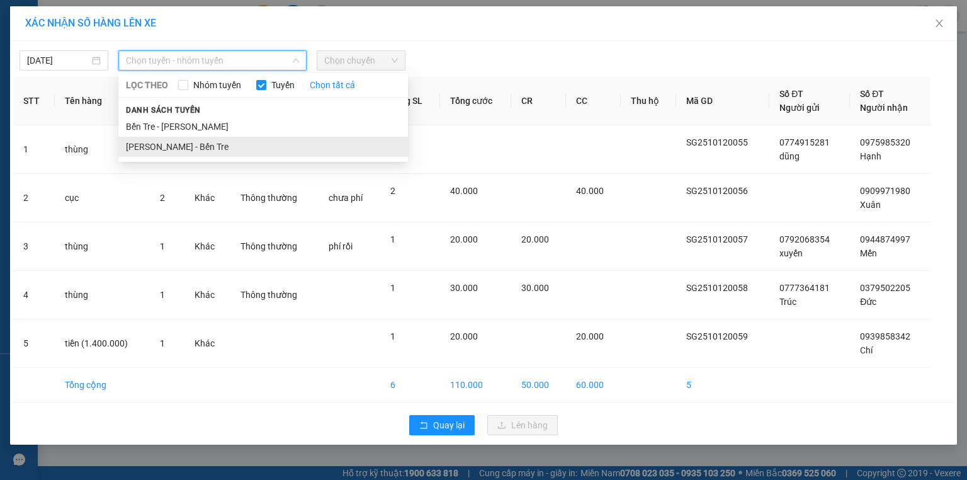
click at [215, 152] on li "Hồ Chí Minh - Bến Tre" at bounding box center [263, 147] width 290 height 20
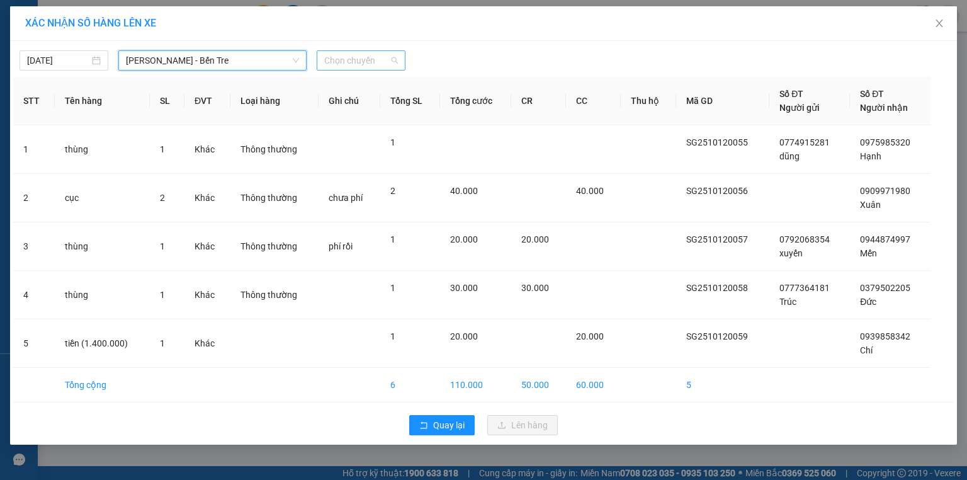
click at [373, 60] on span "Chọn chuyến" at bounding box center [361, 60] width 74 height 19
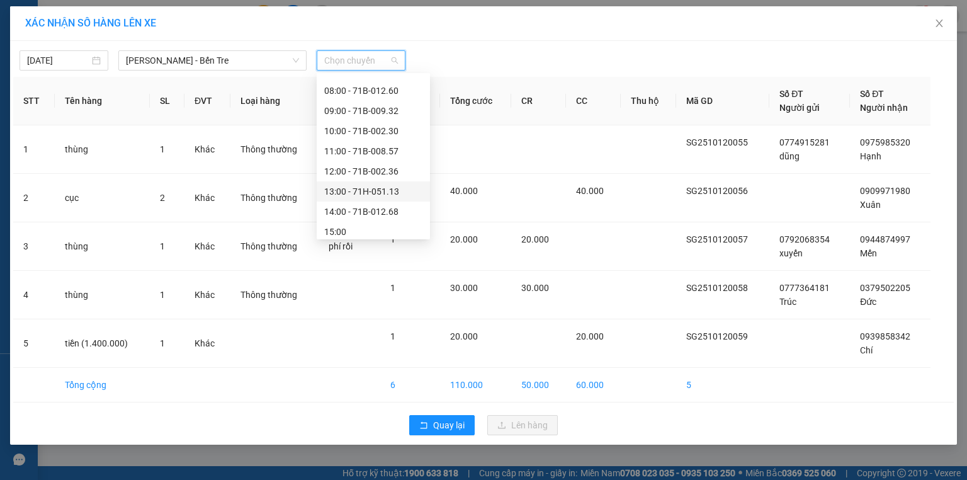
scroll to position [141, 0]
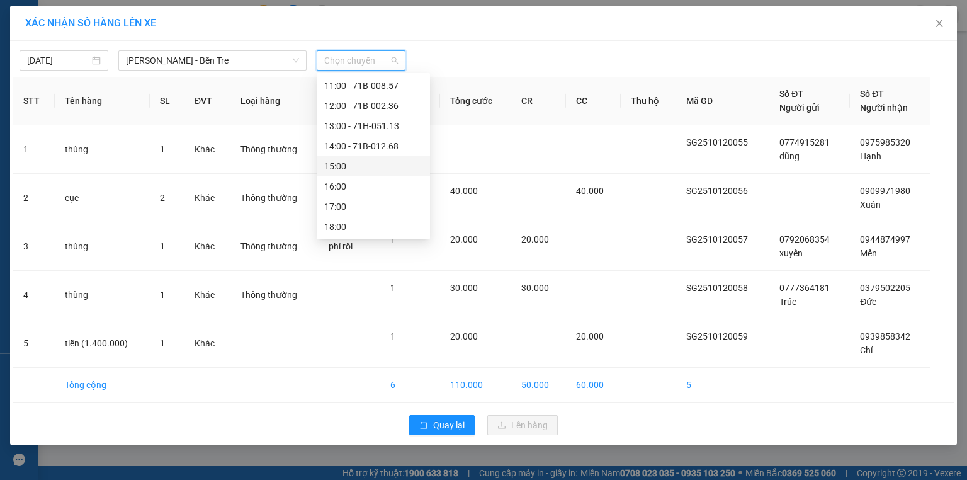
click at [360, 174] on div "15:00" at bounding box center [373, 166] width 113 height 20
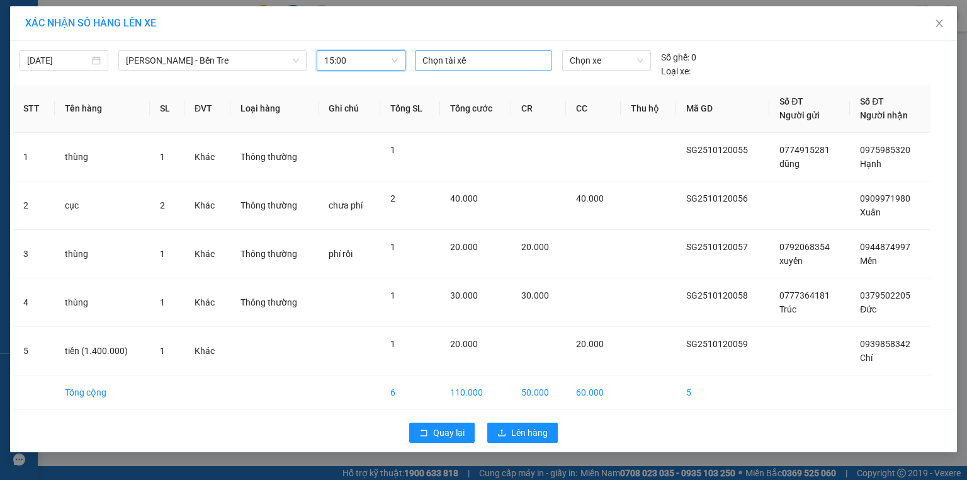
click at [449, 62] on div at bounding box center [483, 60] width 131 height 15
type input "thanh"
click at [434, 83] on div "Thanh" at bounding box center [510, 85] width 174 height 14
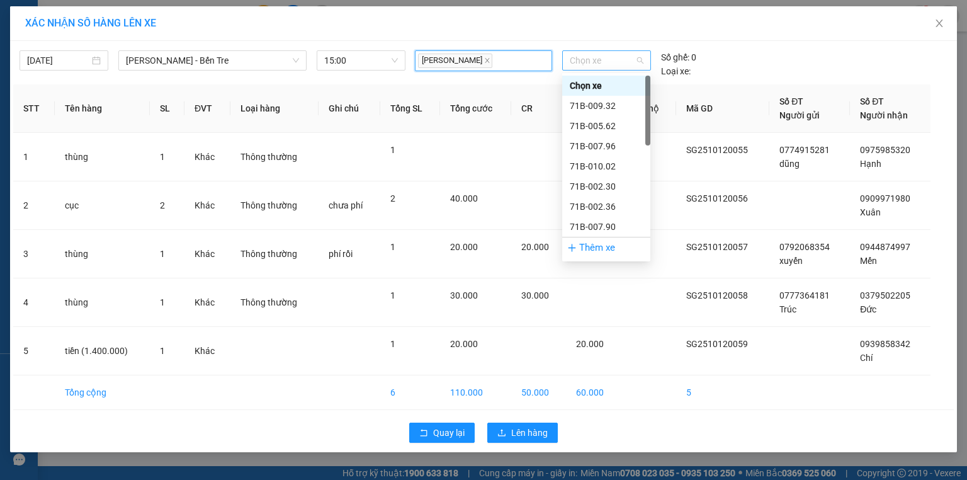
click at [605, 63] on span "Chọn xe" at bounding box center [606, 60] width 73 height 19
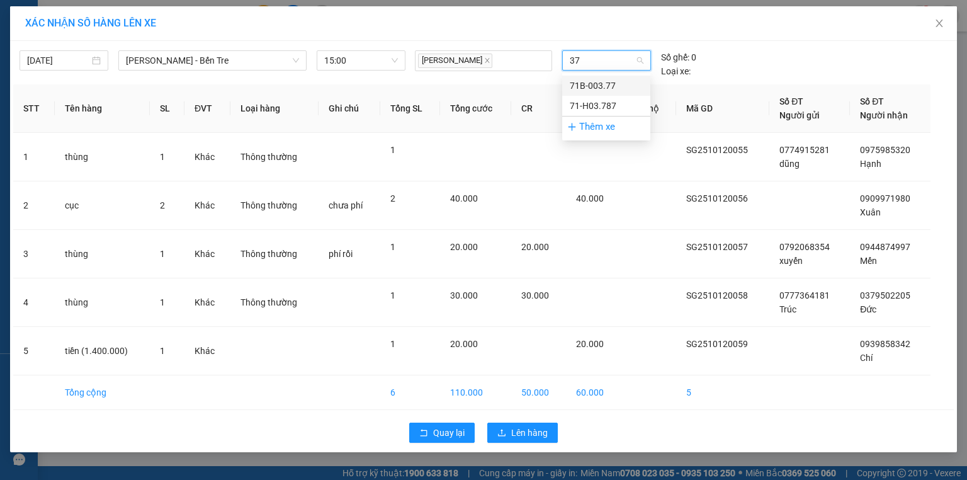
type input "377"
click at [600, 81] on div "71B-003.77" at bounding box center [606, 86] width 73 height 14
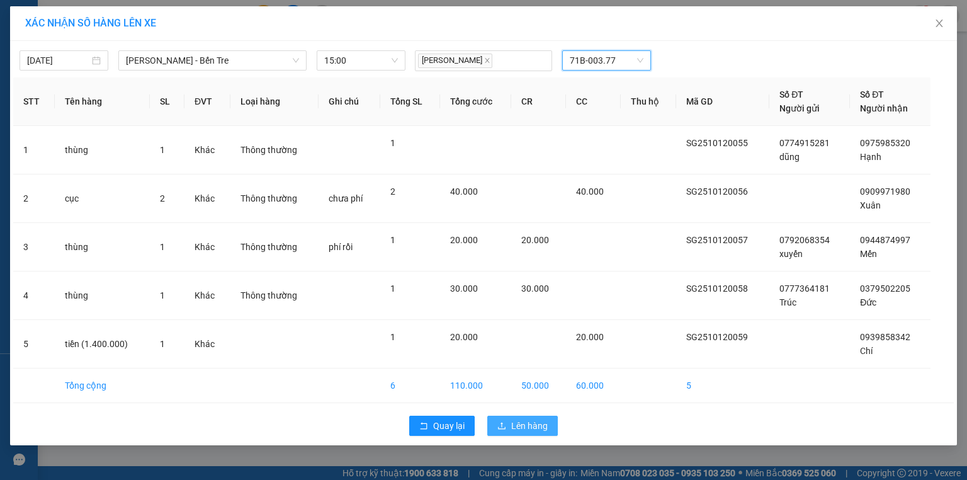
click at [537, 422] on span "Lên hàng" at bounding box center [529, 426] width 37 height 14
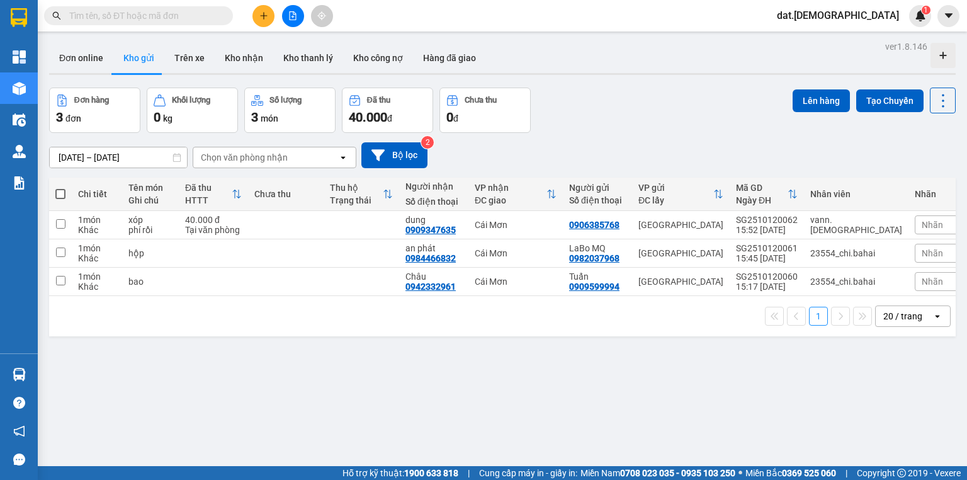
click at [57, 196] on span at bounding box center [60, 194] width 10 height 10
click at [60, 188] on input "checkbox" at bounding box center [60, 188] width 0 height 0
checkbox input "true"
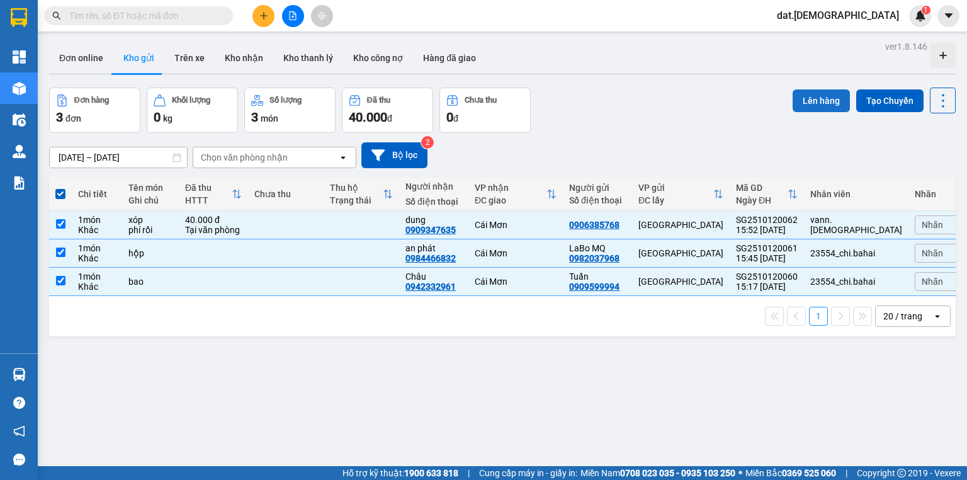
click at [812, 94] on button "Lên hàng" at bounding box center [821, 100] width 57 height 23
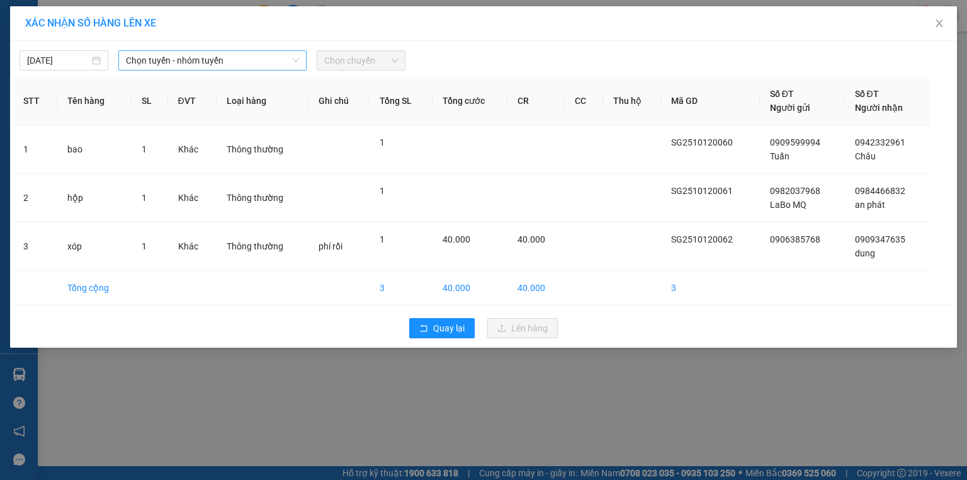
click at [259, 57] on span "Chọn tuyến - nhóm tuyến" at bounding box center [212, 60] width 173 height 19
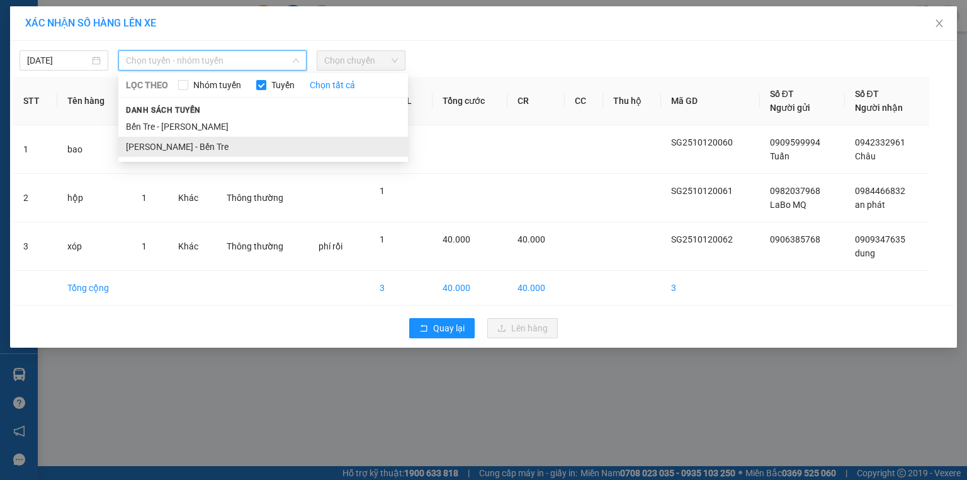
click at [205, 150] on li "[PERSON_NAME] Tre" at bounding box center [263, 147] width 290 height 20
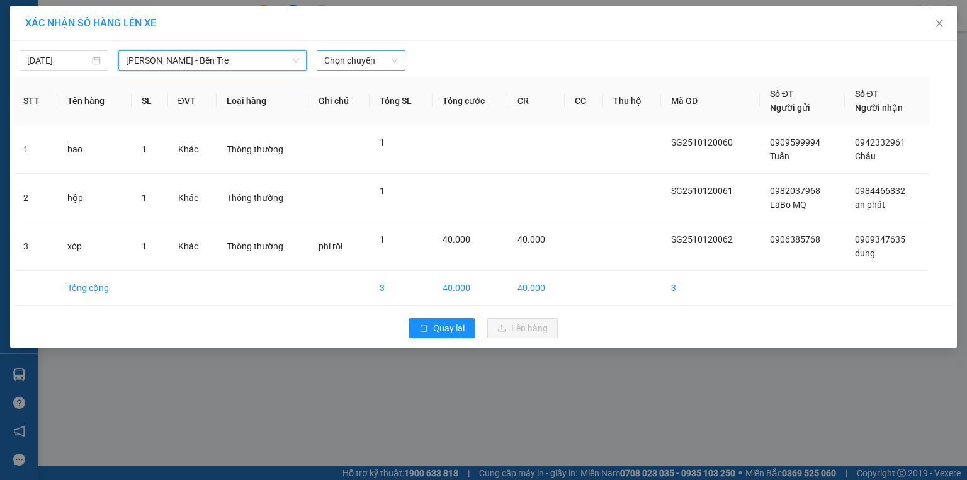
click at [380, 53] on span "Chọn chuyến" at bounding box center [361, 60] width 74 height 19
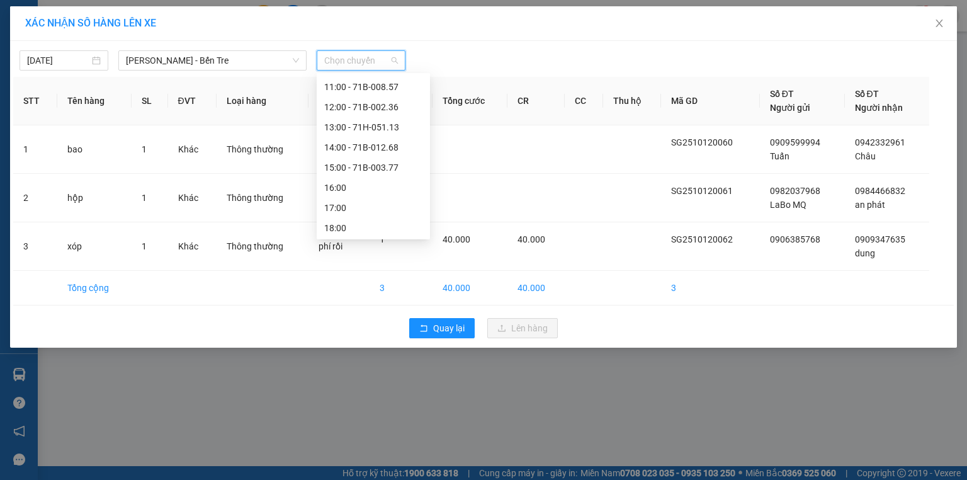
scroll to position [141, 0]
click at [358, 191] on div "16:00" at bounding box center [373, 186] width 98 height 14
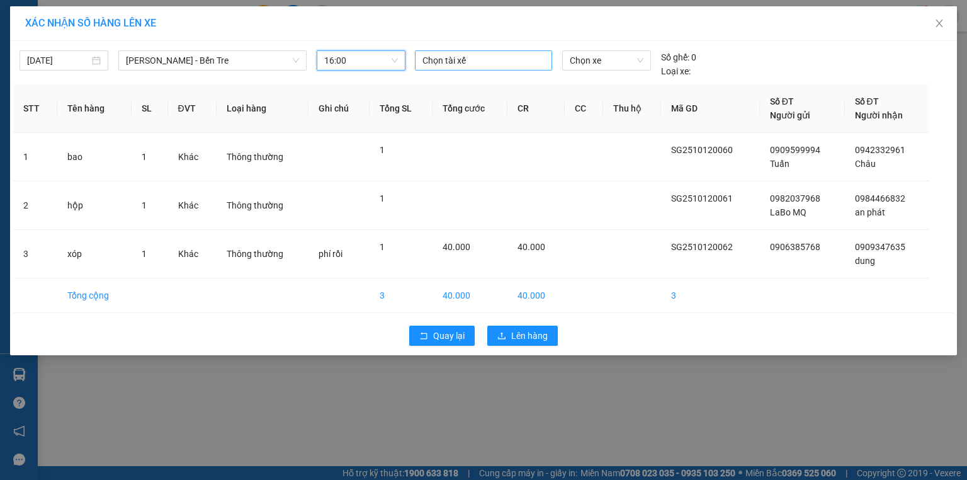
click at [456, 61] on div at bounding box center [483, 60] width 131 height 15
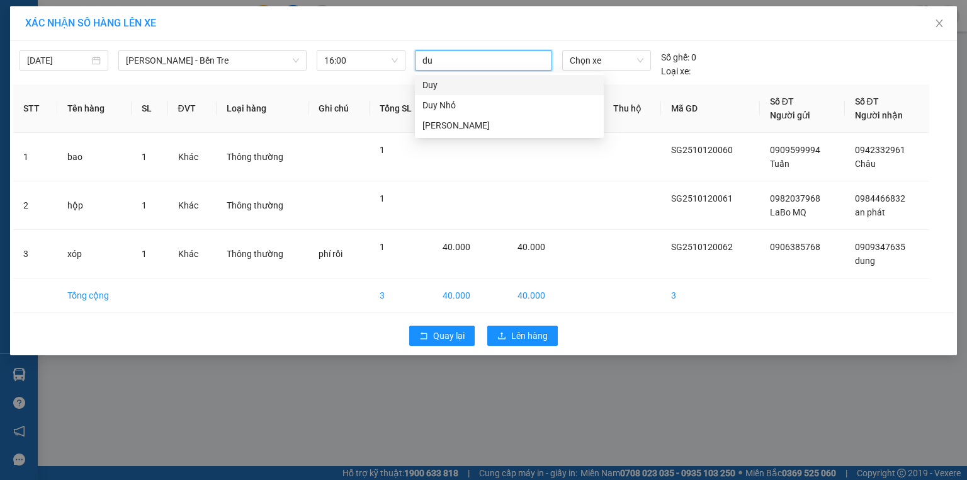
type input "duy"
click at [454, 100] on div "Duy Nhỏ" at bounding box center [510, 105] width 174 height 14
click at [587, 60] on span "Chọn xe" at bounding box center [606, 60] width 73 height 19
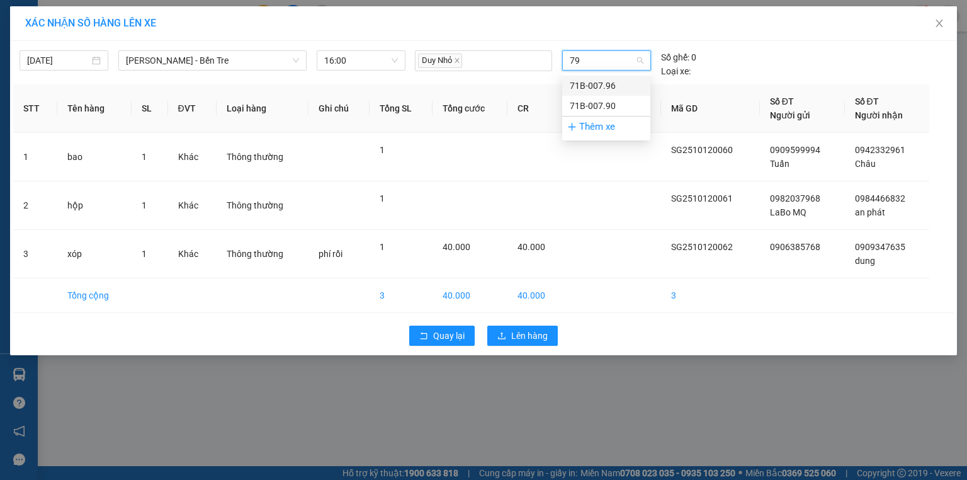
type input "790"
click at [598, 83] on div "71B-007.90" at bounding box center [606, 86] width 73 height 14
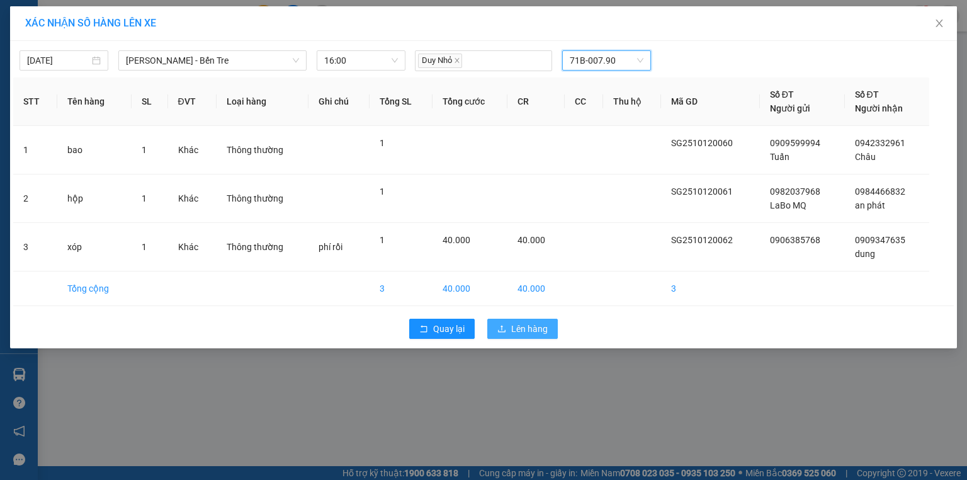
click at [532, 328] on span "Lên hàng" at bounding box center [529, 329] width 37 height 14
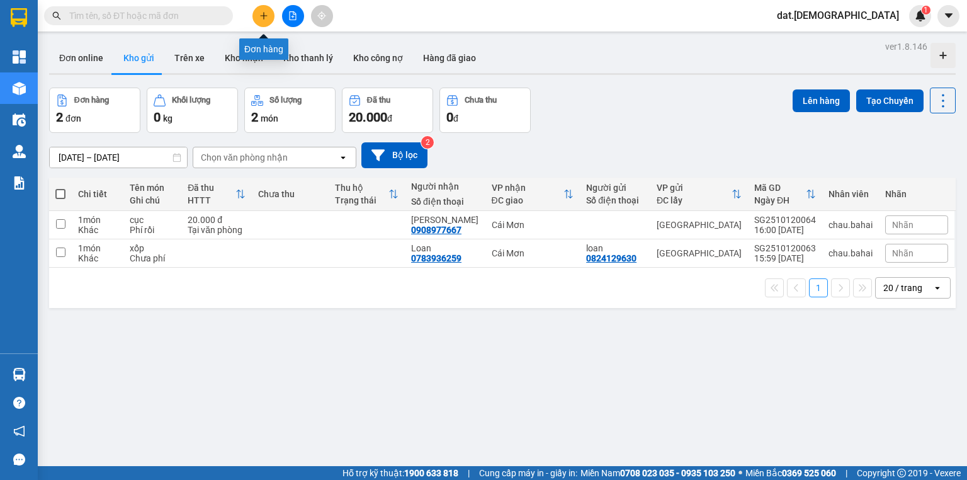
click at [265, 16] on icon "plus" at bounding box center [263, 15] width 9 height 9
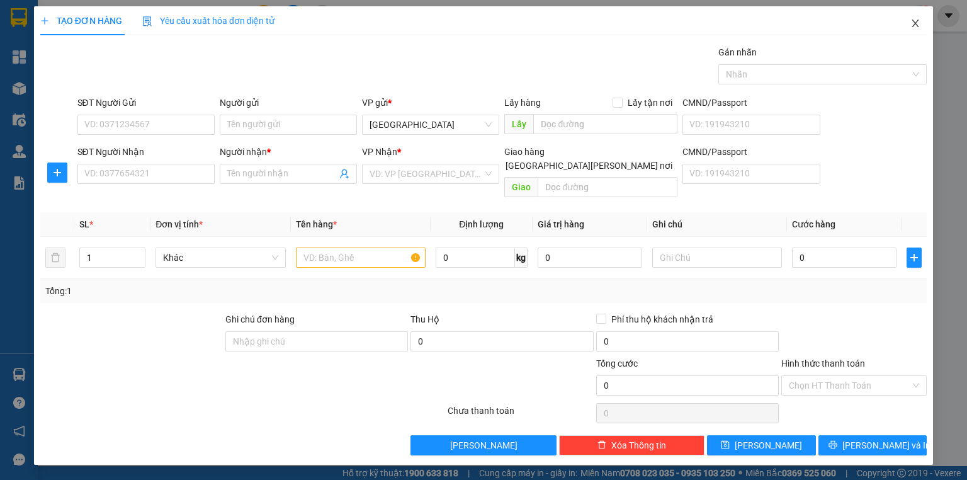
click at [913, 24] on icon "close" at bounding box center [916, 23] width 10 height 10
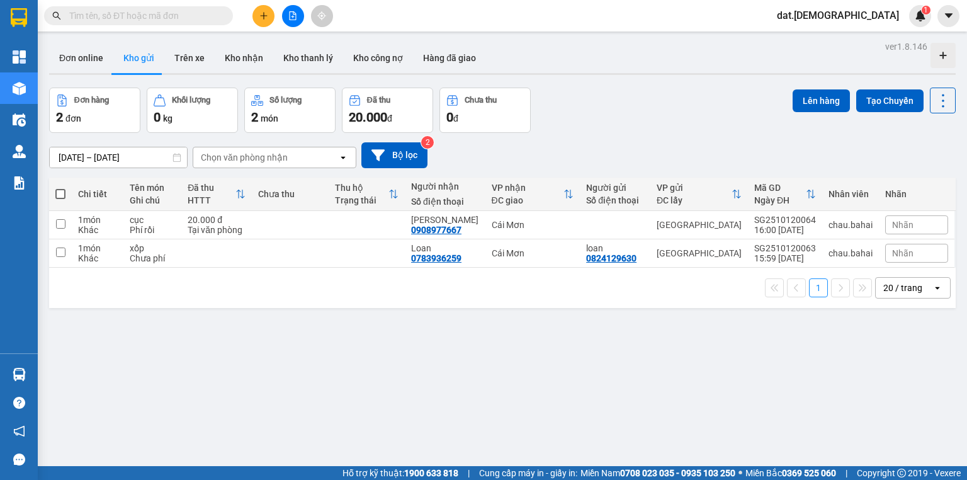
click at [156, 16] on input "text" at bounding box center [143, 16] width 149 height 14
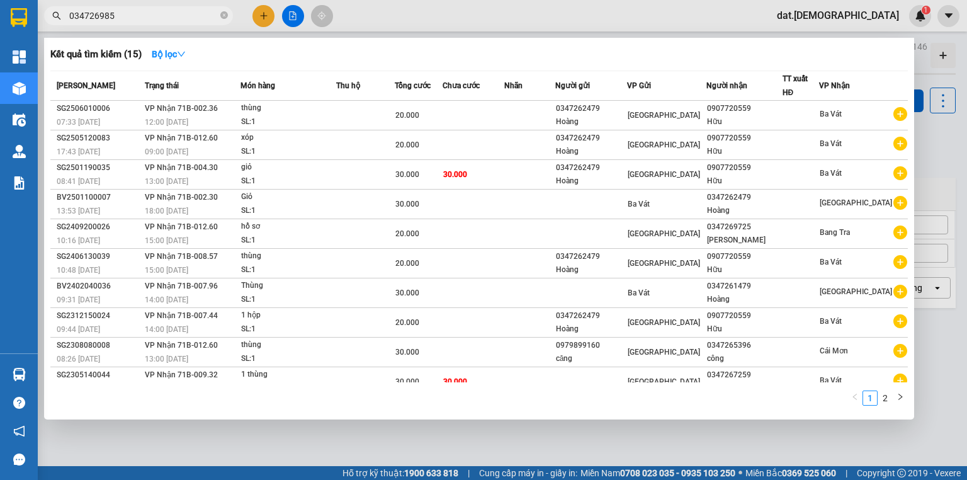
type input "0347269854"
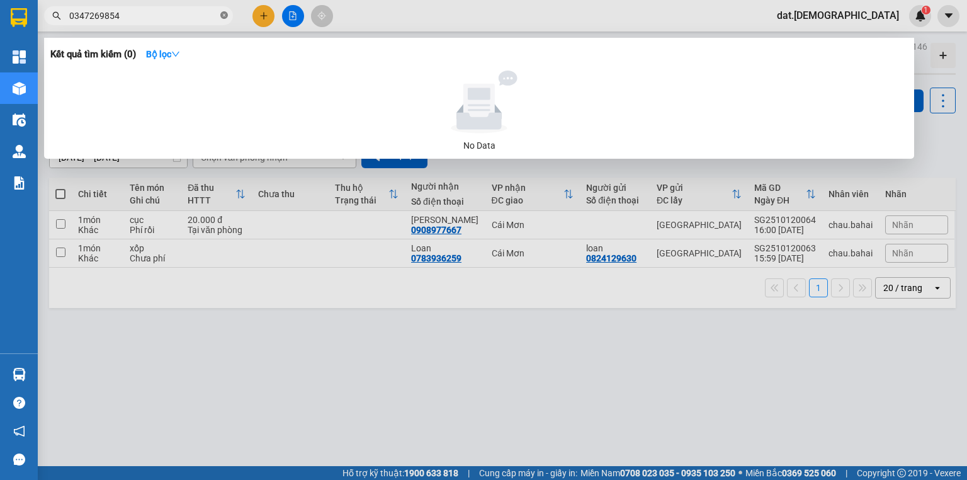
click at [225, 14] on icon "close-circle" at bounding box center [224, 15] width 8 height 8
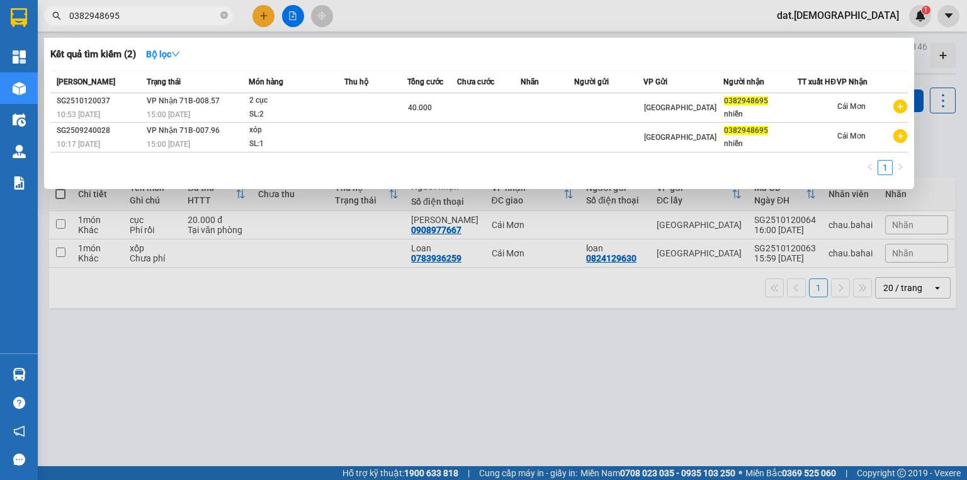
type input "0382948695"
click at [361, 431] on div at bounding box center [483, 240] width 967 height 480
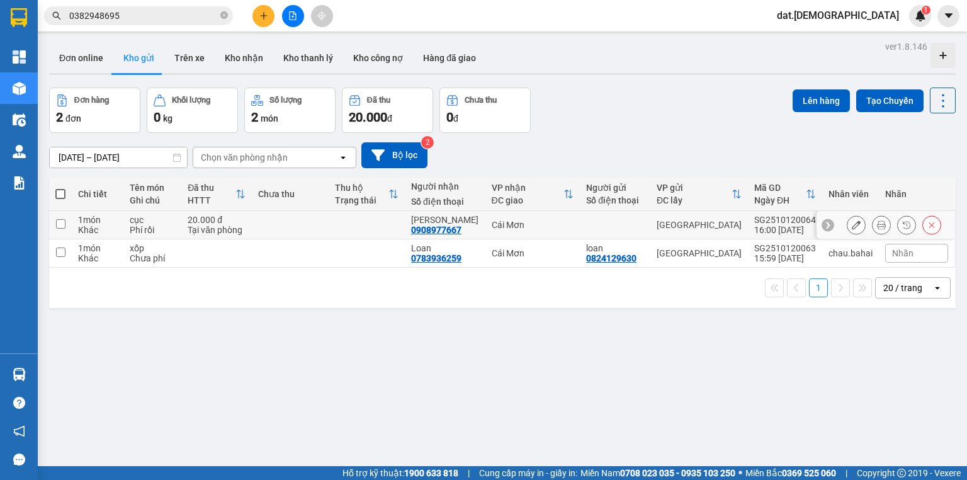
click at [290, 215] on td at bounding box center [290, 225] width 77 height 28
checkbox input "true"
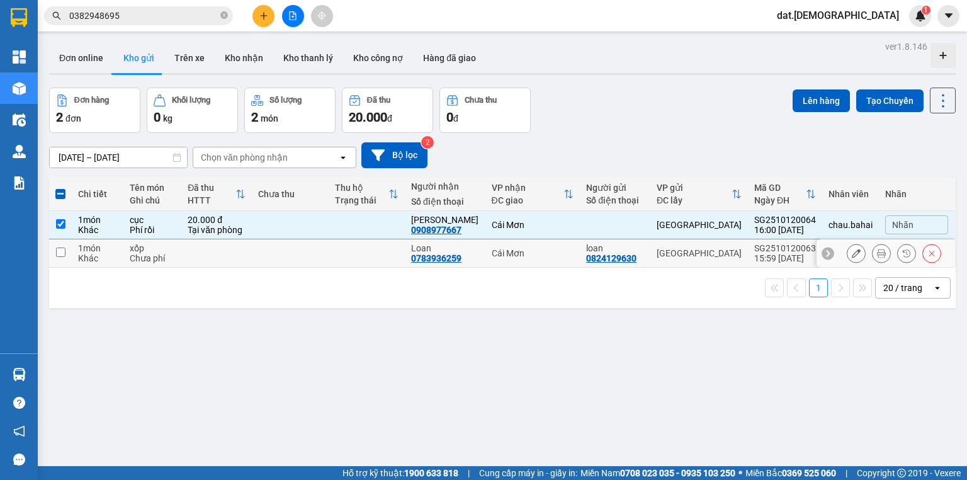
click at [281, 257] on td at bounding box center [290, 253] width 77 height 28
checkbox input "true"
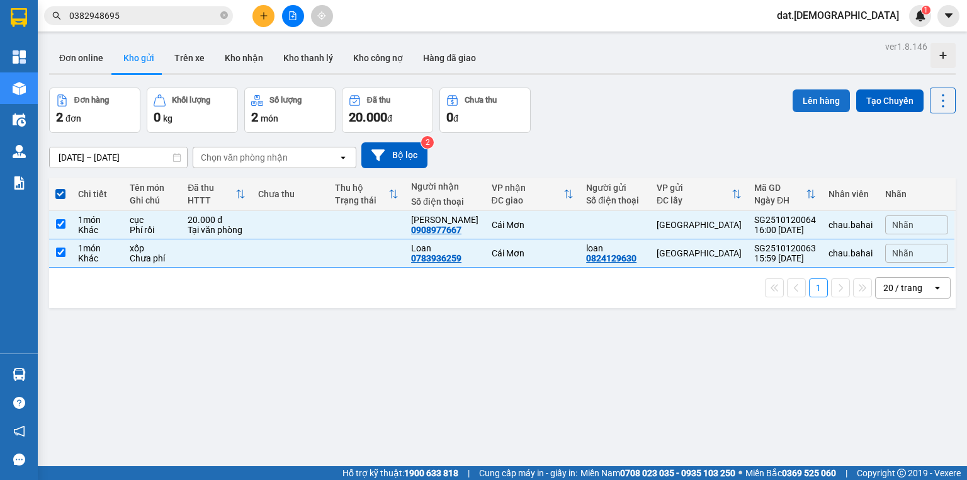
click at [801, 100] on button "Lên hàng" at bounding box center [821, 100] width 57 height 23
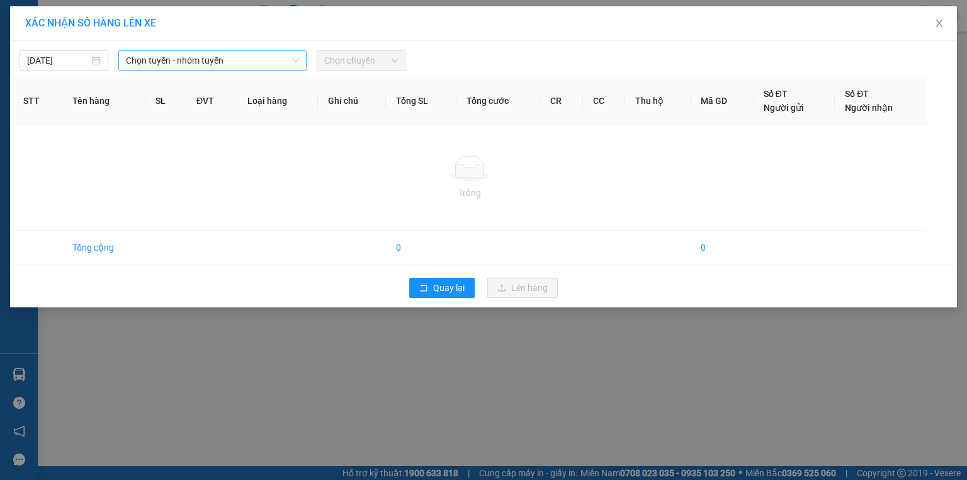
click at [241, 60] on span "Chọn tuyến - nhóm tuyến" at bounding box center [212, 60] width 173 height 19
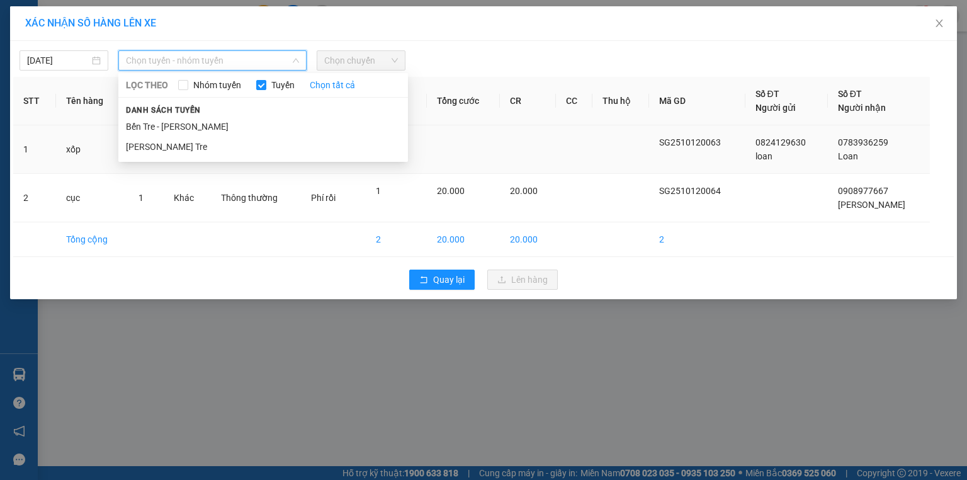
click at [205, 147] on li "[PERSON_NAME] - Bến Tre" at bounding box center [263, 147] width 290 height 20
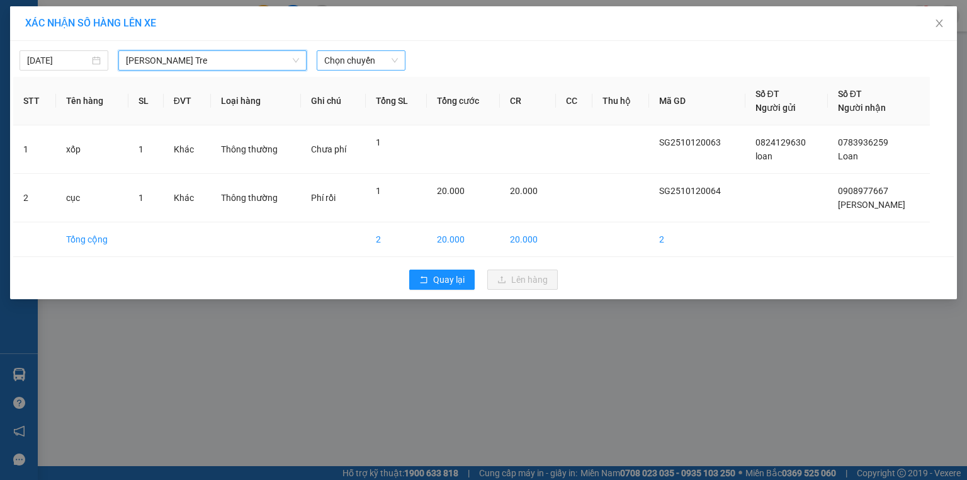
click at [370, 60] on span "Chọn chuyến" at bounding box center [361, 60] width 74 height 19
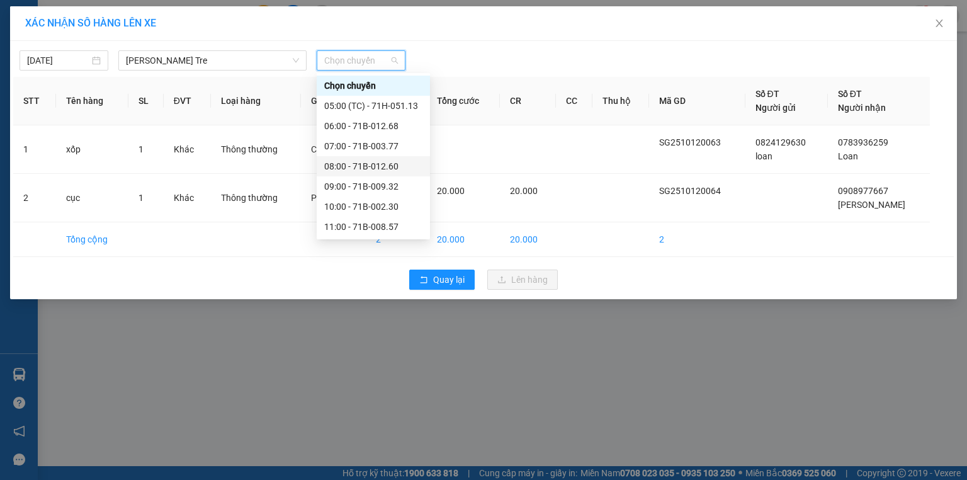
scroll to position [141, 0]
click at [365, 186] on div "16:00 - 71B-007.90" at bounding box center [373, 186] width 98 height 14
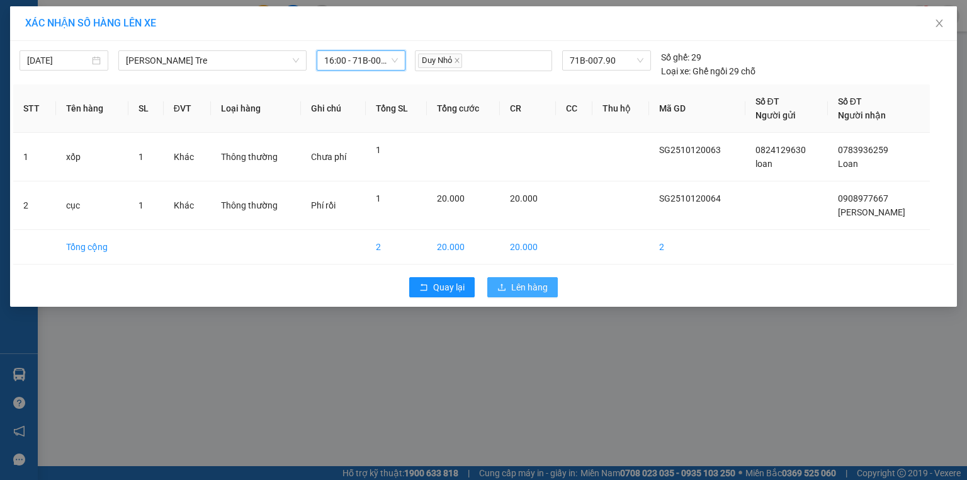
click at [538, 284] on span "Lên hàng" at bounding box center [529, 287] width 37 height 14
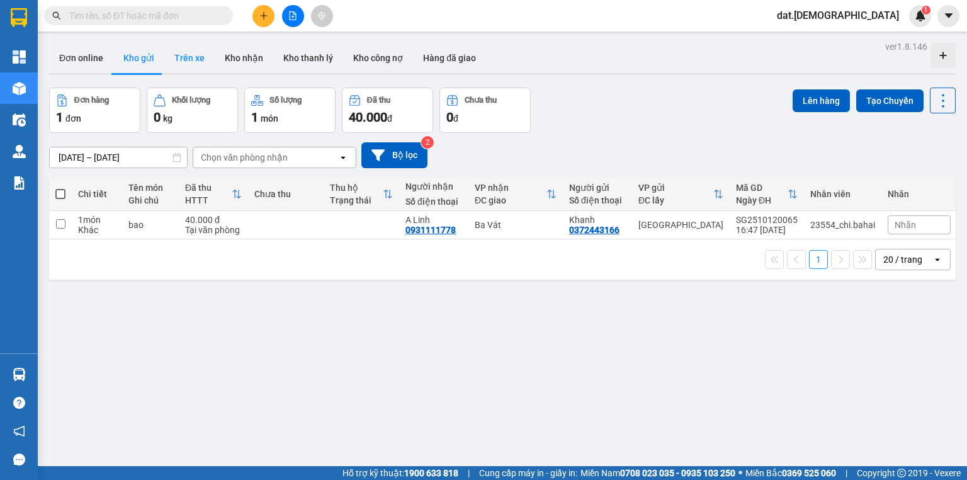
click at [180, 60] on button "Trên xe" at bounding box center [189, 58] width 50 height 30
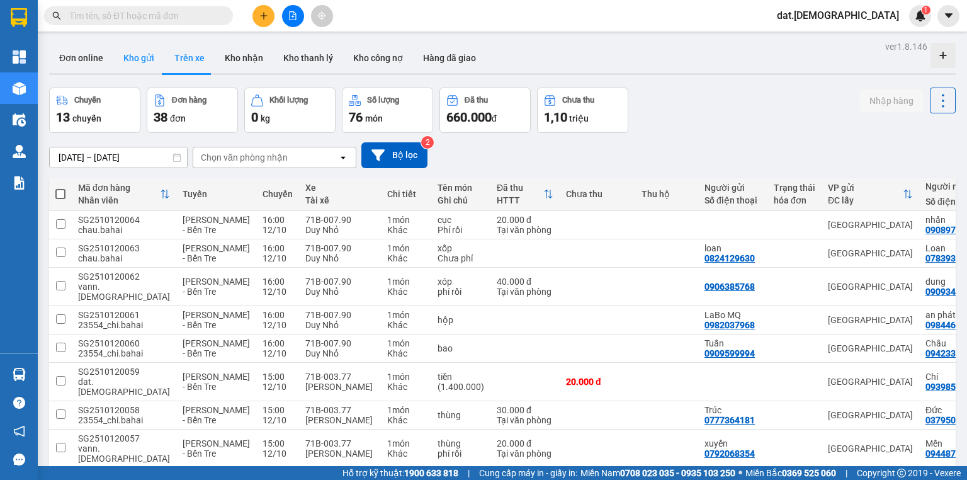
click at [142, 58] on button "Kho gửi" at bounding box center [138, 58] width 51 height 30
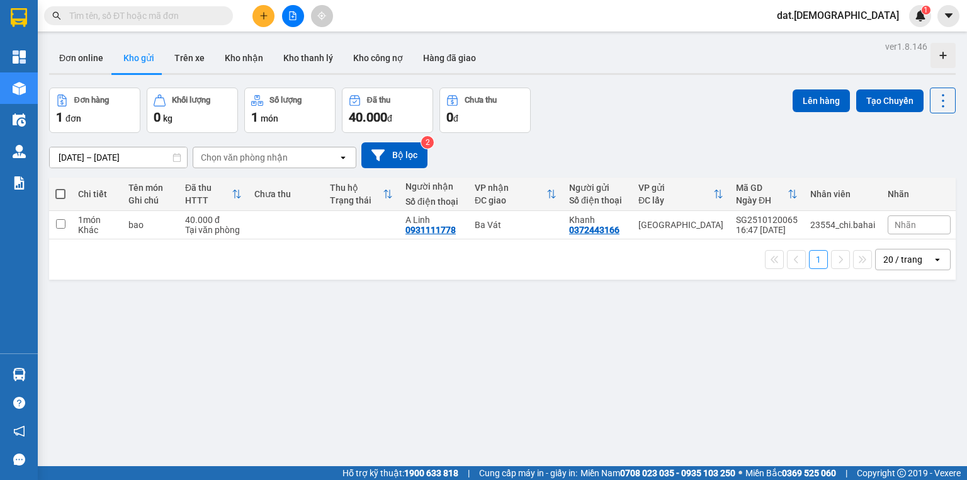
click at [305, 159] on div "Chọn văn phòng nhận" at bounding box center [265, 157] width 145 height 20
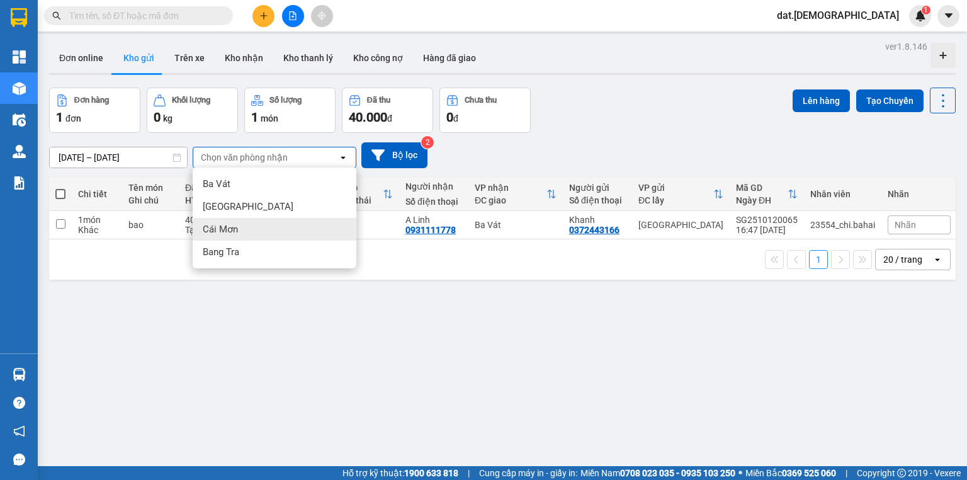
click at [237, 231] on div "Cái Mơn" at bounding box center [275, 229] width 164 height 23
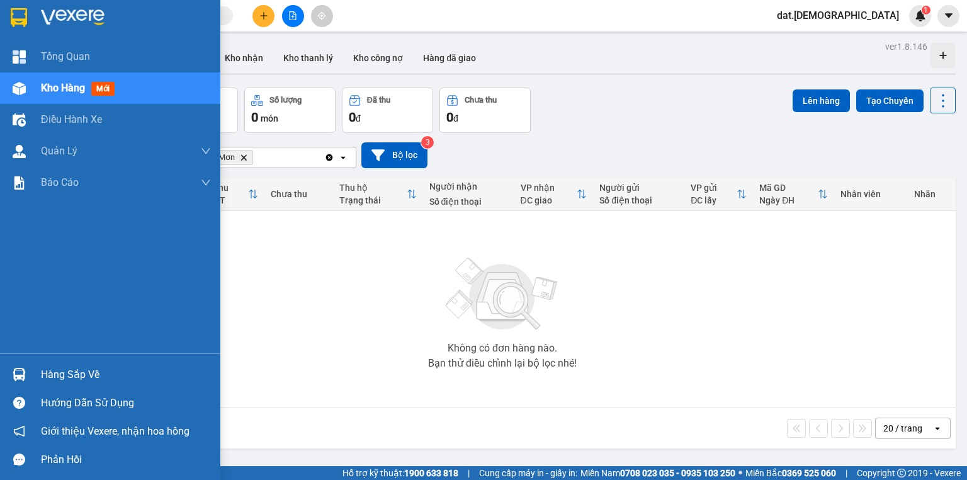
click at [162, 83] on div "Kho hàng mới" at bounding box center [126, 87] width 170 height 31
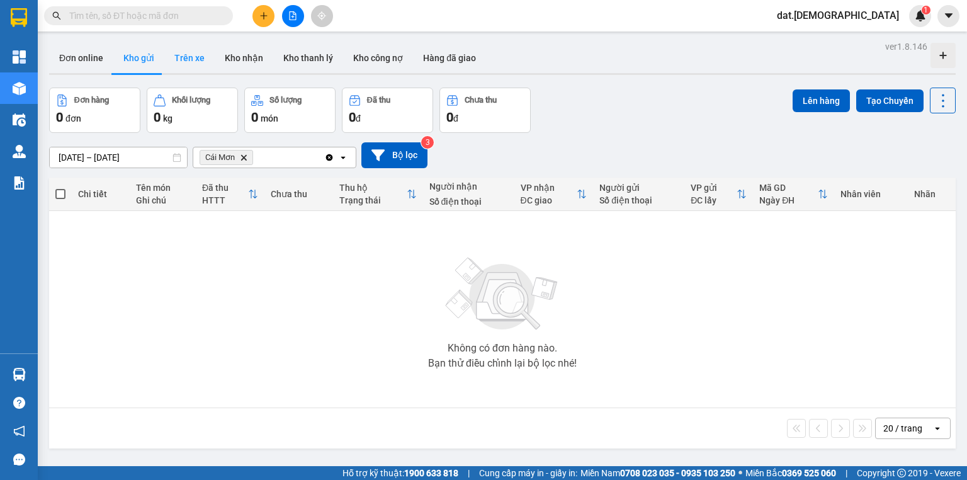
click at [186, 60] on button "Trên xe" at bounding box center [189, 58] width 50 height 30
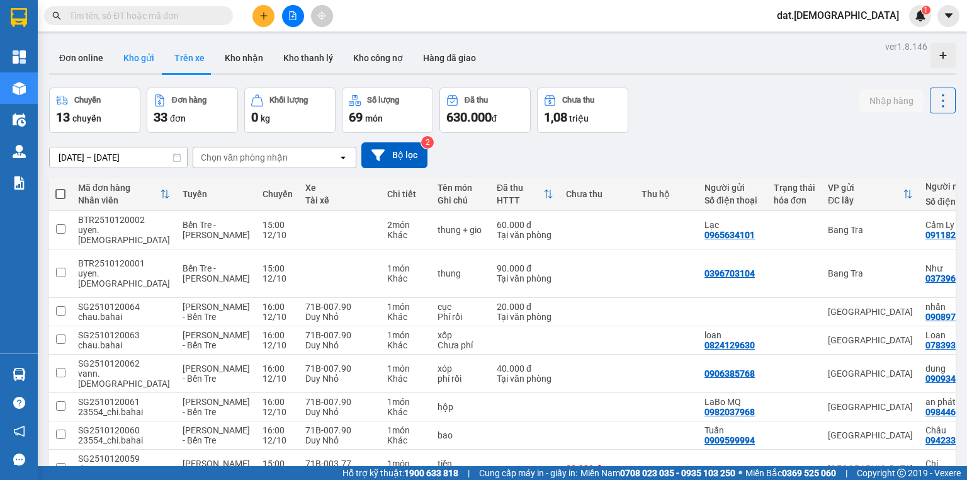
click at [130, 58] on button "Kho gửi" at bounding box center [138, 58] width 51 height 30
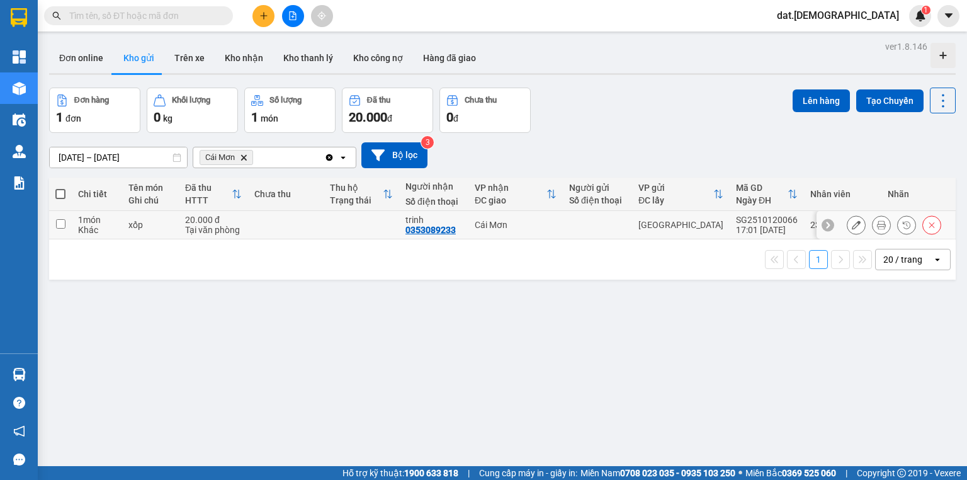
click at [56, 224] on input "checkbox" at bounding box center [60, 223] width 9 height 9
checkbox input "true"
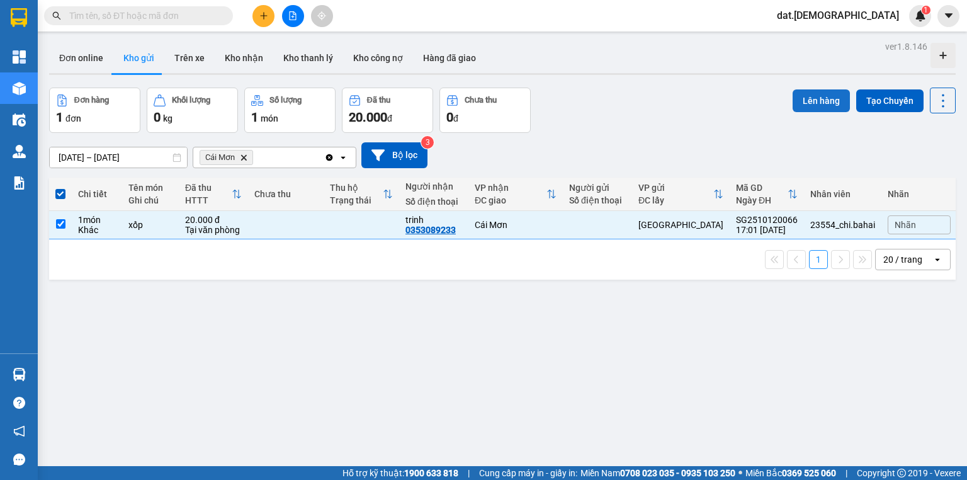
click at [814, 101] on button "Lên hàng" at bounding box center [821, 100] width 57 height 23
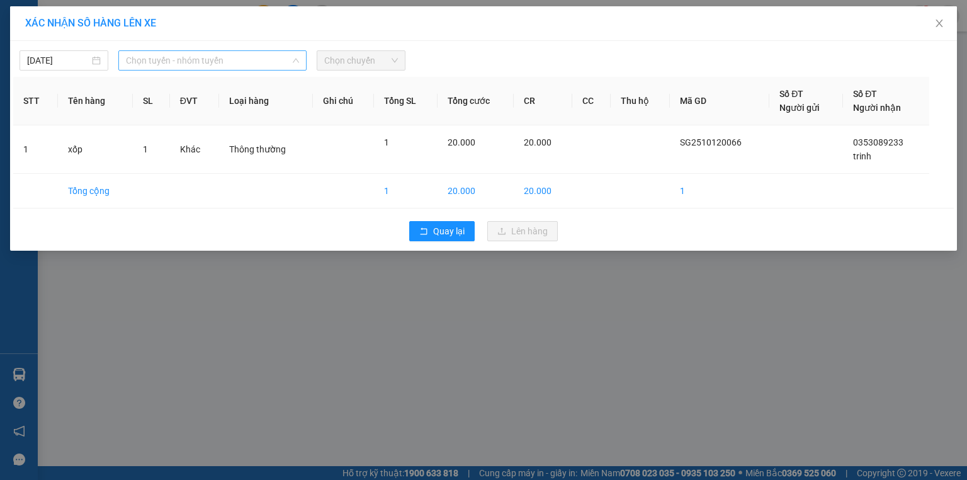
click at [234, 62] on span "Chọn tuyến - nhóm tuyến" at bounding box center [212, 60] width 173 height 19
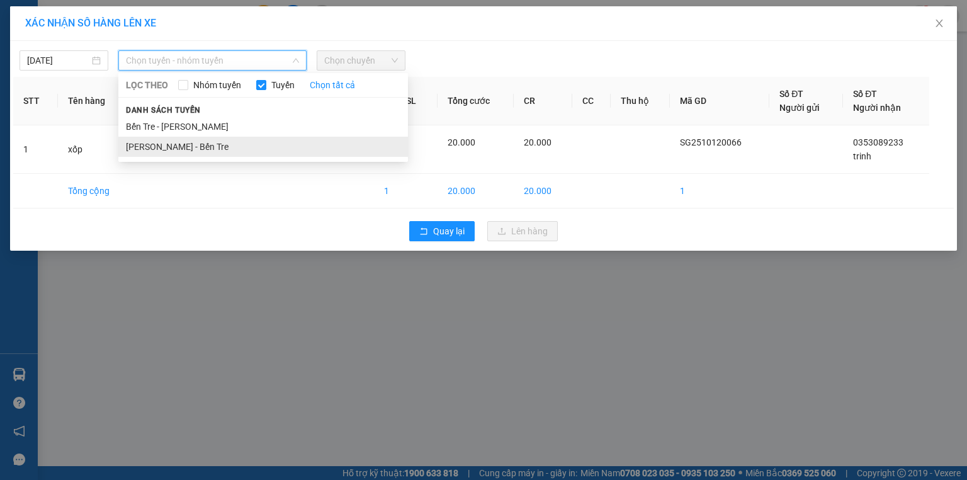
click at [219, 140] on li "[PERSON_NAME] - Bến Tre" at bounding box center [263, 147] width 290 height 20
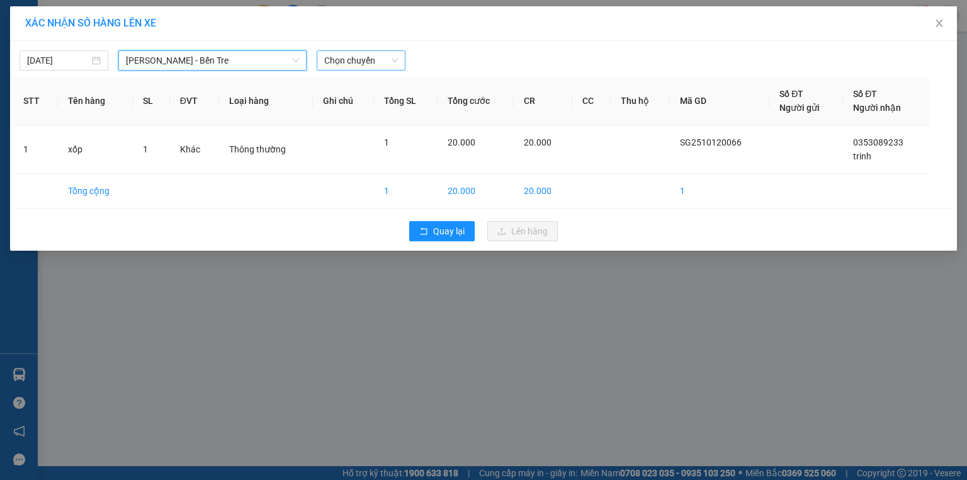
click at [363, 57] on span "Chọn chuyến" at bounding box center [361, 60] width 74 height 19
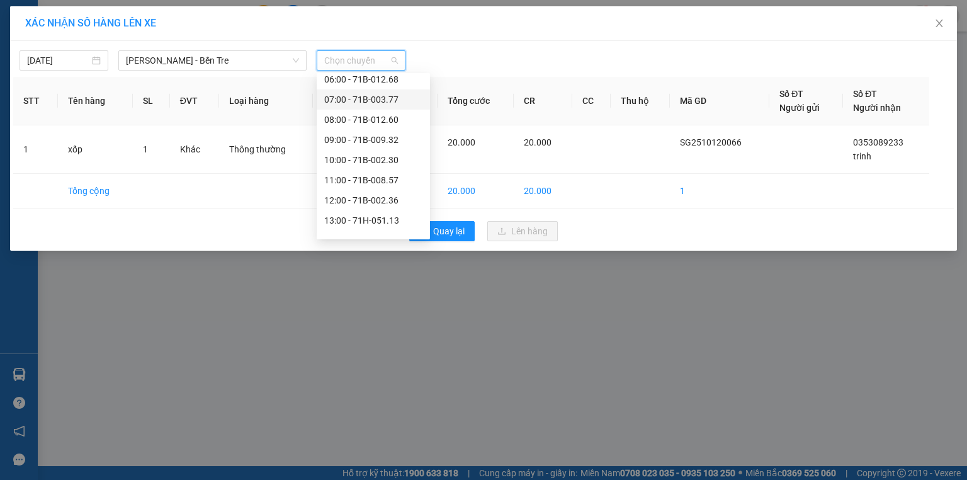
scroll to position [141, 0]
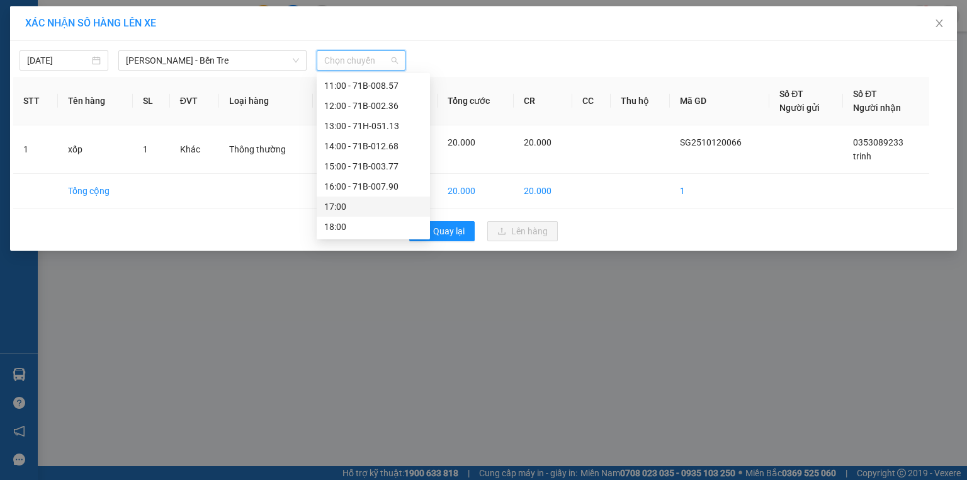
click at [377, 203] on div "17:00" at bounding box center [373, 207] width 98 height 14
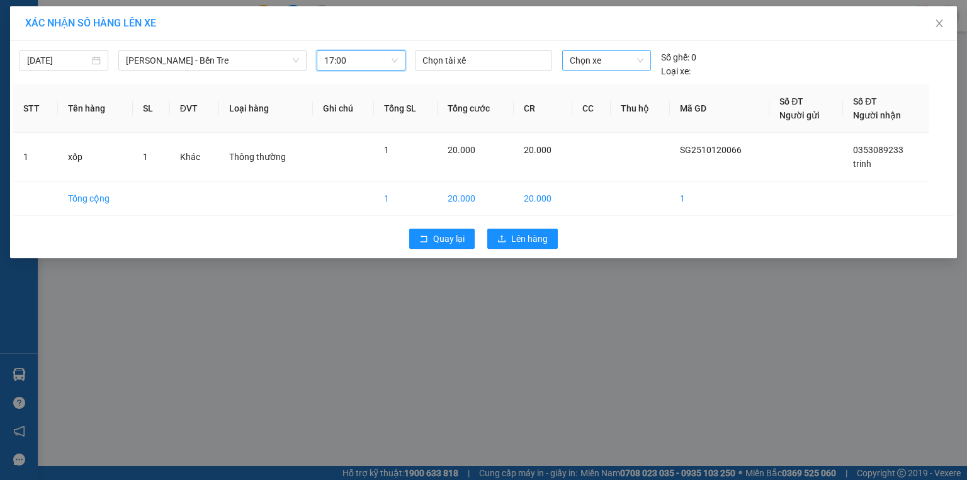
click at [604, 59] on span "Chọn xe" at bounding box center [606, 60] width 73 height 19
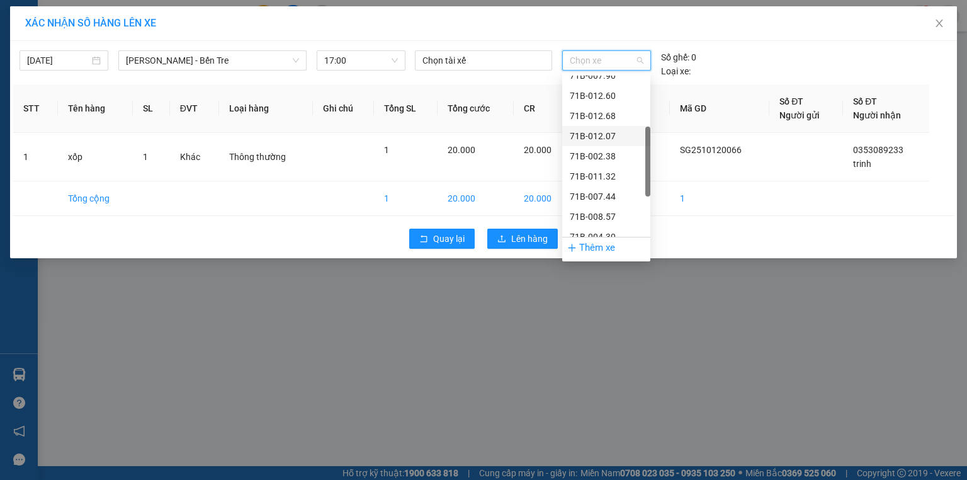
scroll to position [252, 0]
click at [610, 196] on div "71H-021.20" at bounding box center [606, 197] width 73 height 14
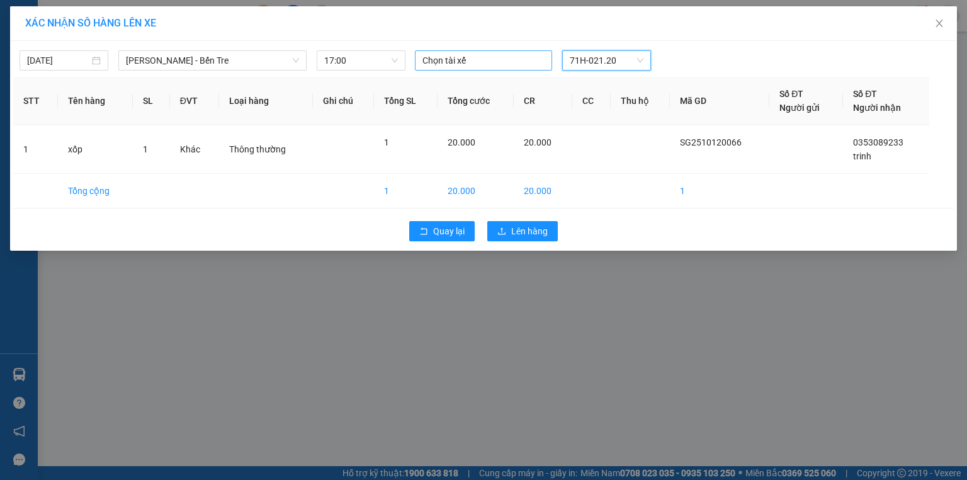
click at [484, 64] on div at bounding box center [483, 60] width 131 height 15
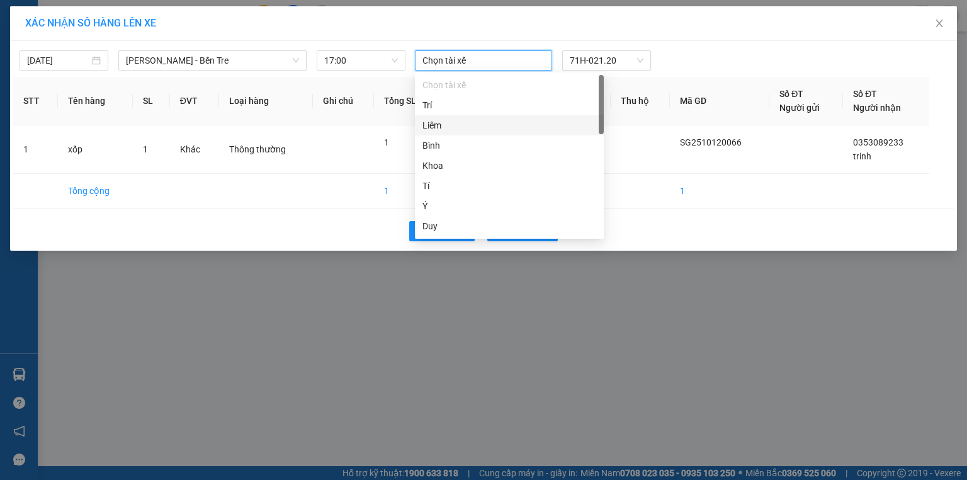
scroll to position [50, 0]
click at [465, 154] on div "Ý" at bounding box center [510, 156] width 174 height 14
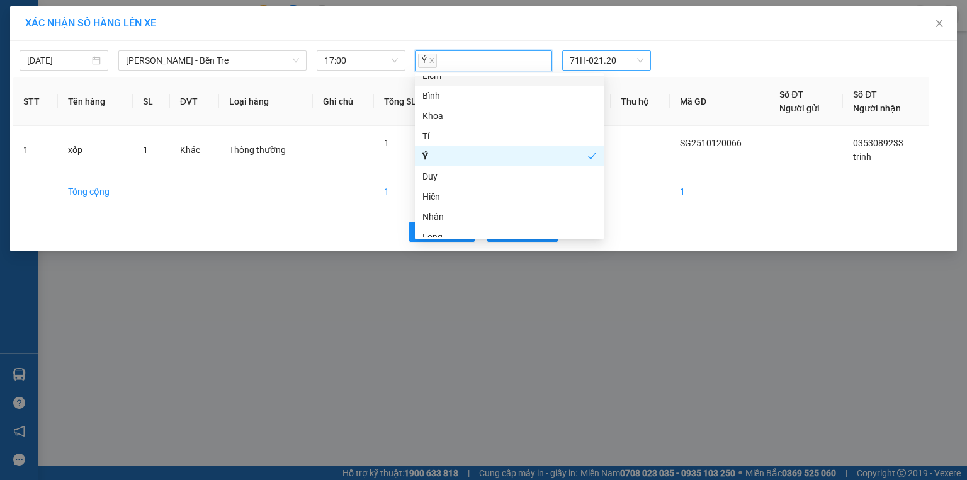
click at [511, 65] on div "Ý" at bounding box center [483, 61] width 131 height 18
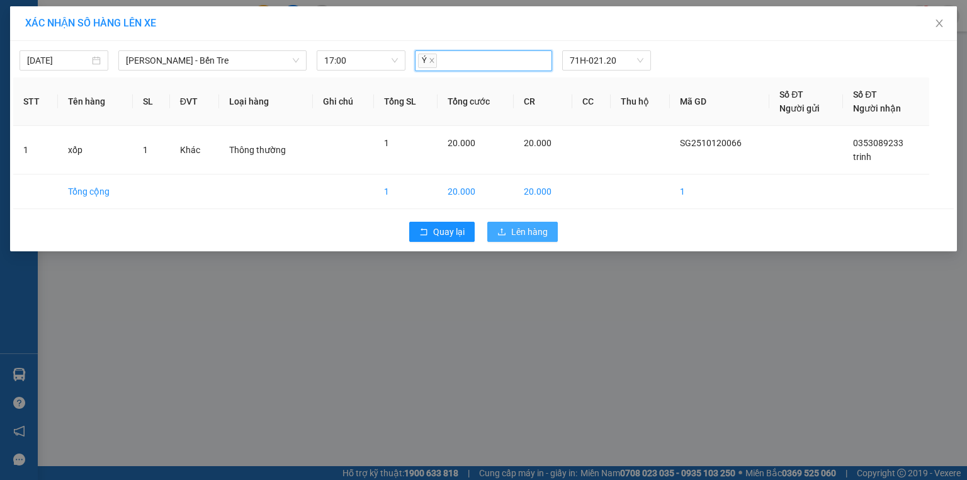
click at [539, 232] on span "Lên hàng" at bounding box center [529, 232] width 37 height 14
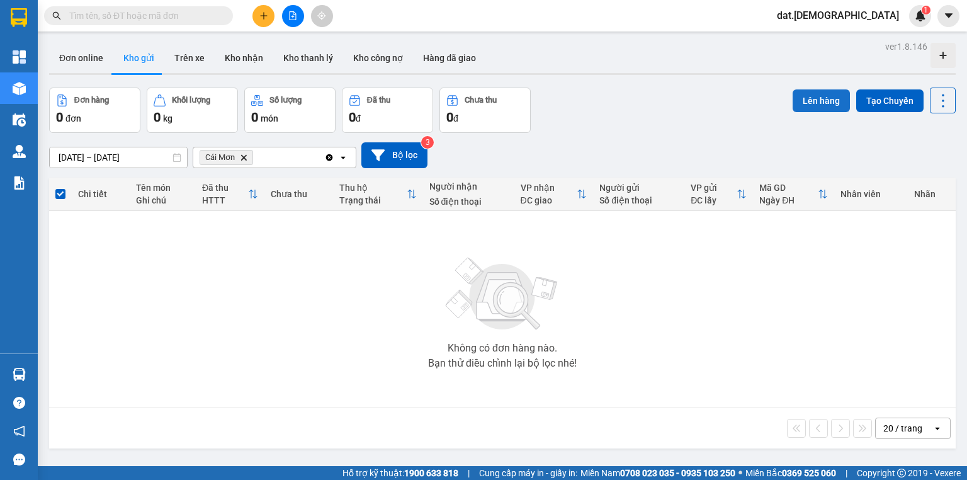
click at [809, 93] on button "Lên hàng" at bounding box center [821, 100] width 57 height 23
